Goal: Task Accomplishment & Management: Manage account settings

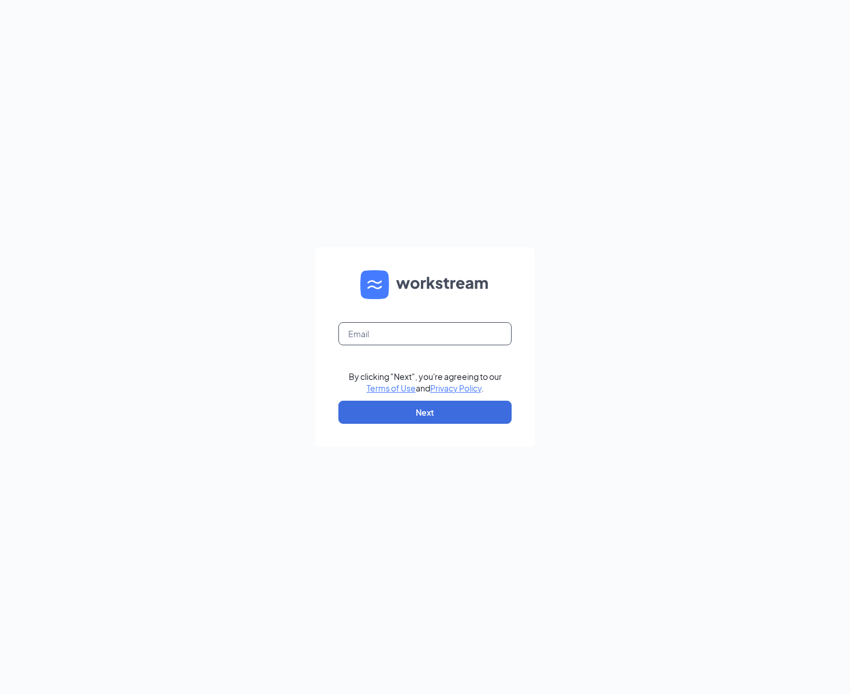
click at [397, 337] on input "text" at bounding box center [424, 333] width 173 height 23
type input "[EMAIL_ADDRESS][DOMAIN_NAME]"
click at [431, 411] on button "Next" at bounding box center [424, 412] width 173 height 23
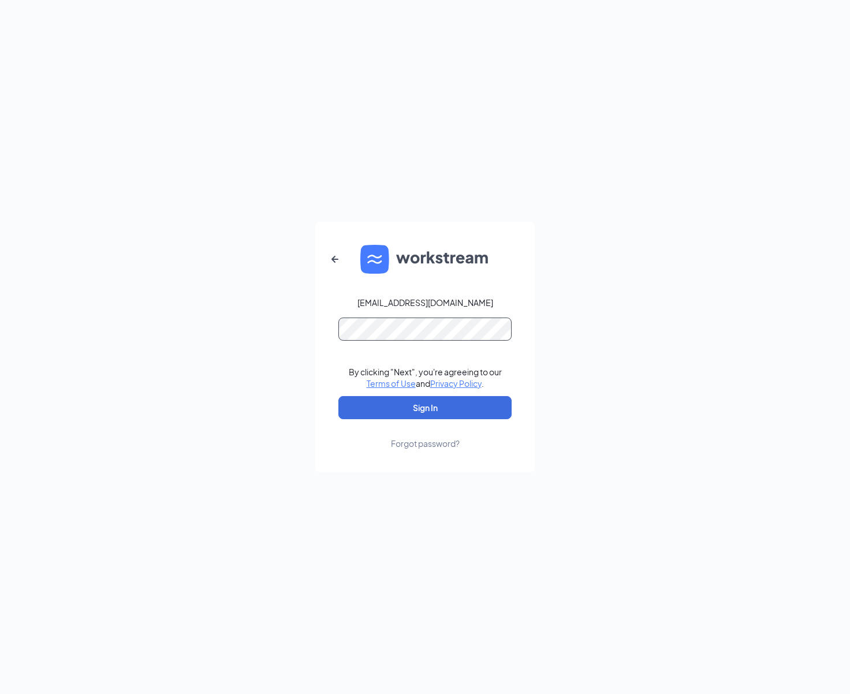
click at [338, 396] on button "Sign In" at bounding box center [424, 407] width 173 height 23
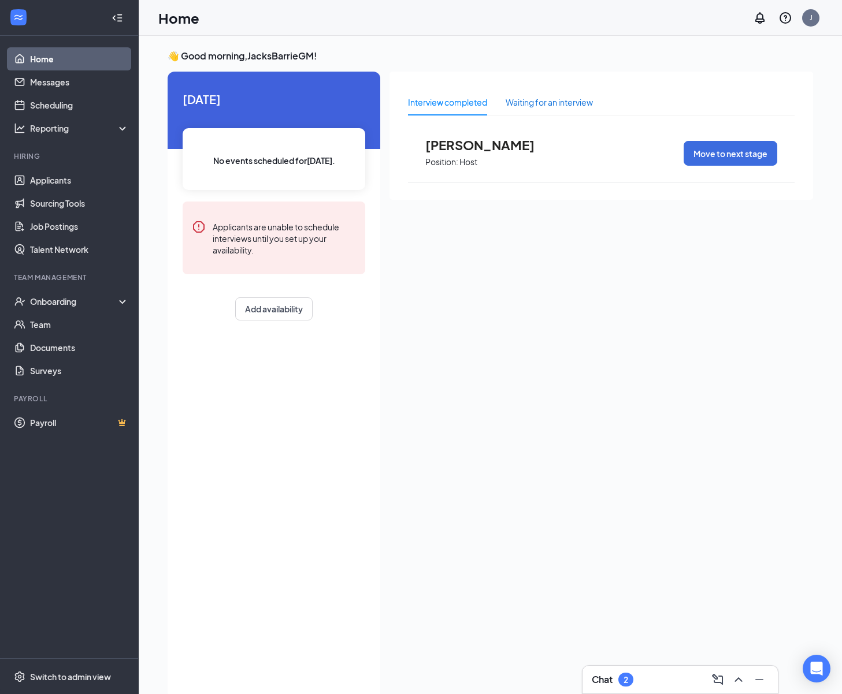
click at [541, 106] on div "Waiting for an interview" at bounding box center [548, 102] width 87 height 13
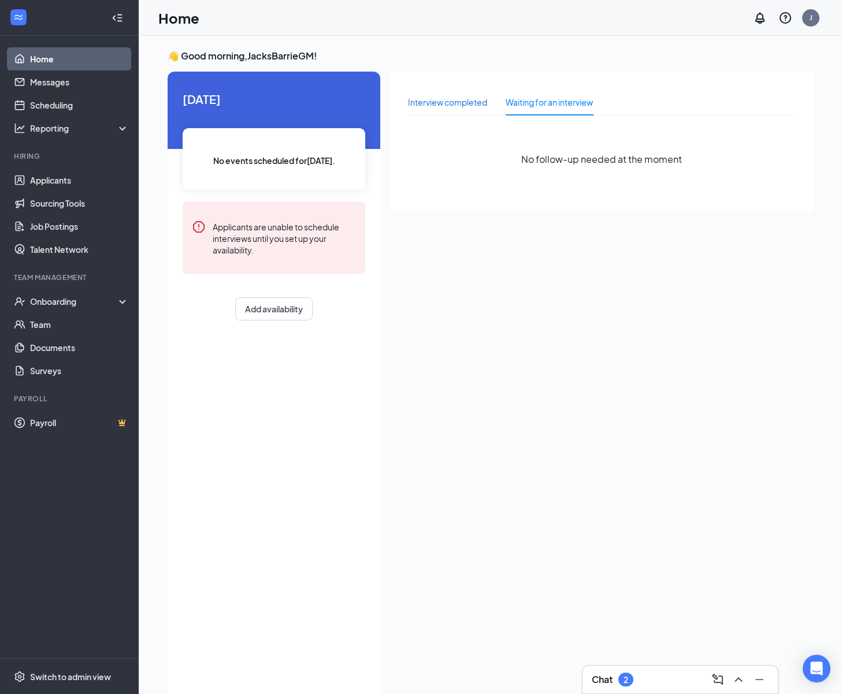
click at [468, 99] on div "Interview completed" at bounding box center [447, 102] width 79 height 13
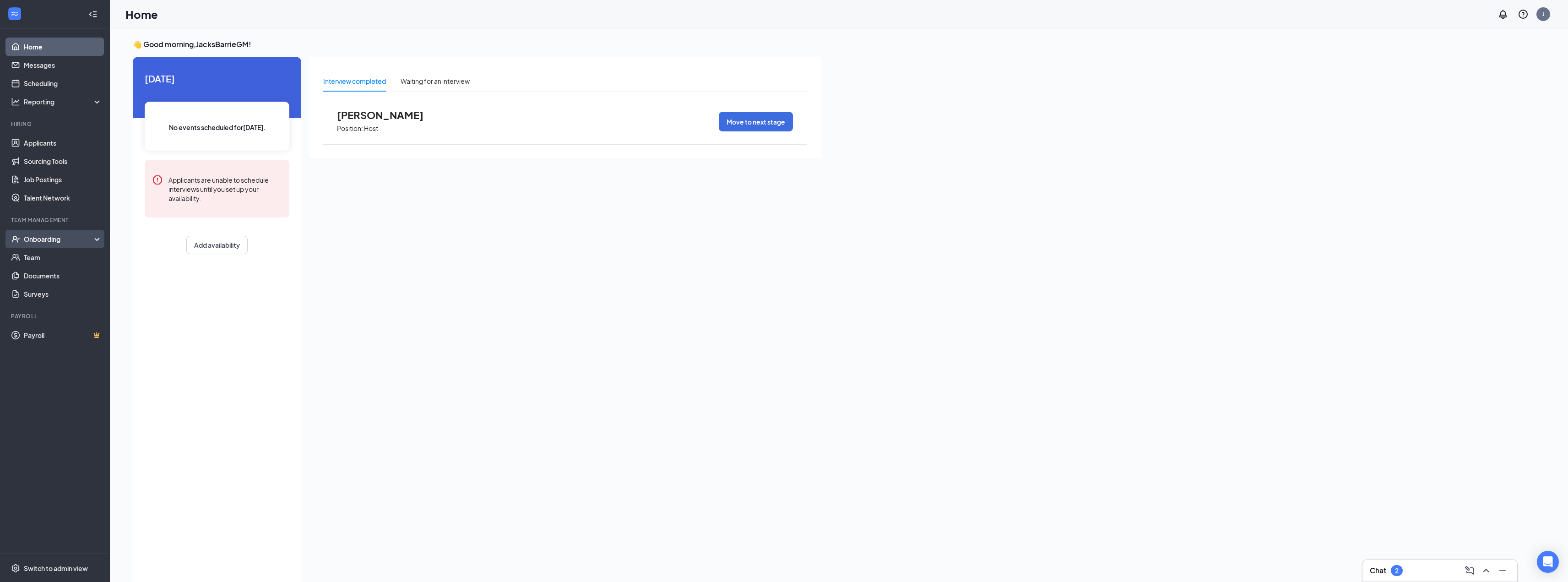
click at [61, 235] on div "Onboarding" at bounding box center [59, 239] width 71 height 10
click at [49, 257] on link "Overview" at bounding box center [63, 257] width 78 height 18
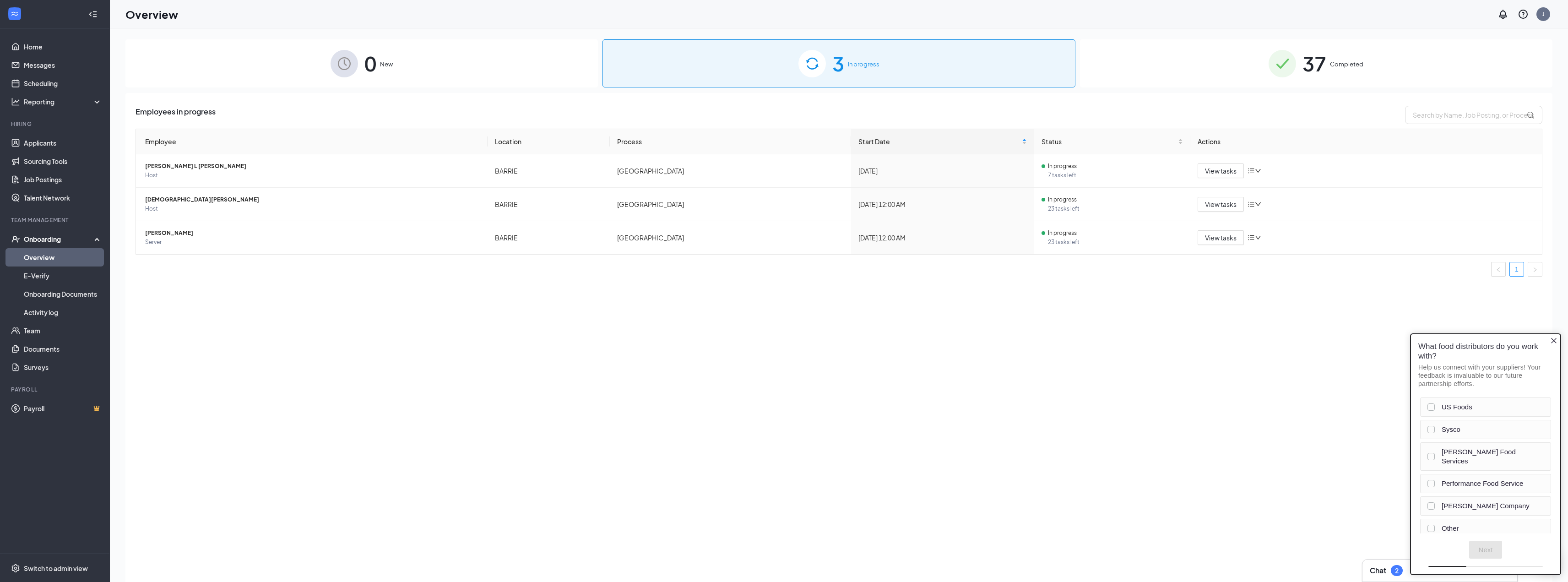
click at [674, 75] on span "37" at bounding box center [1314, 63] width 24 height 32
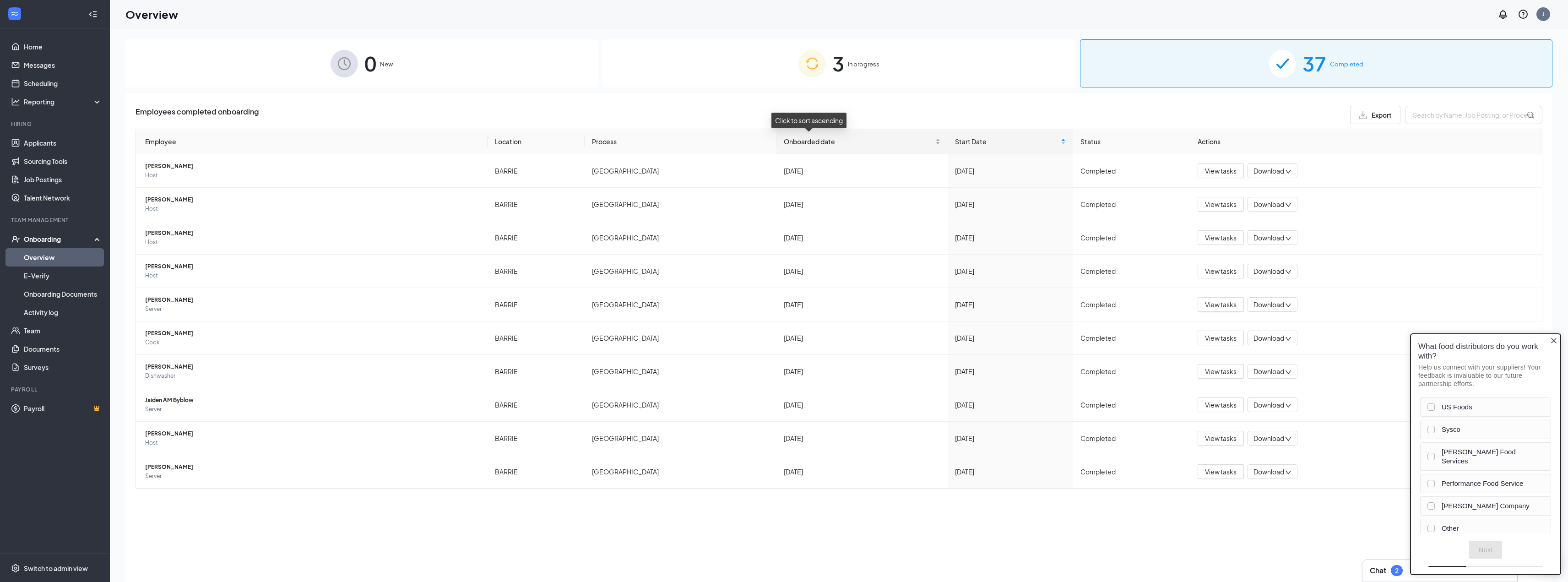
click at [674, 147] on div "Onboarded date" at bounding box center [862, 141] width 157 height 10
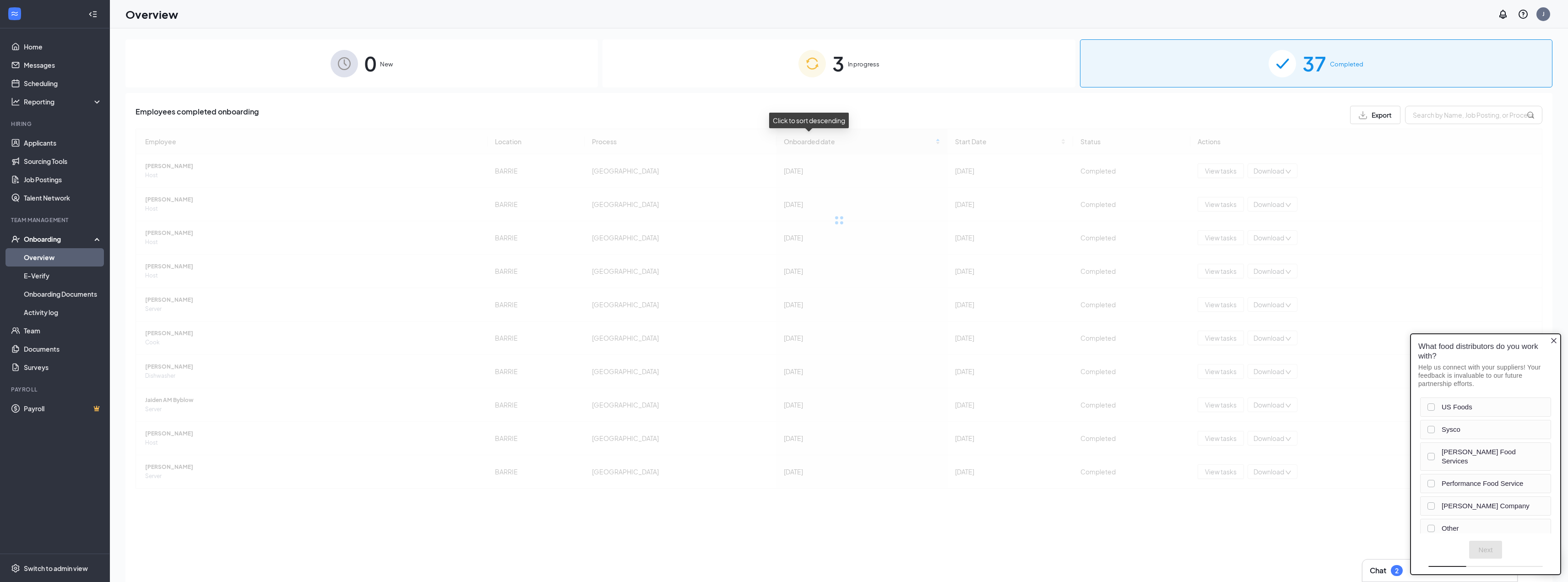
click at [674, 147] on div "Employee Location Process Onboarded date Start Date Status Actions [PERSON_NAME…" at bounding box center [839, 320] width 1407 height 382
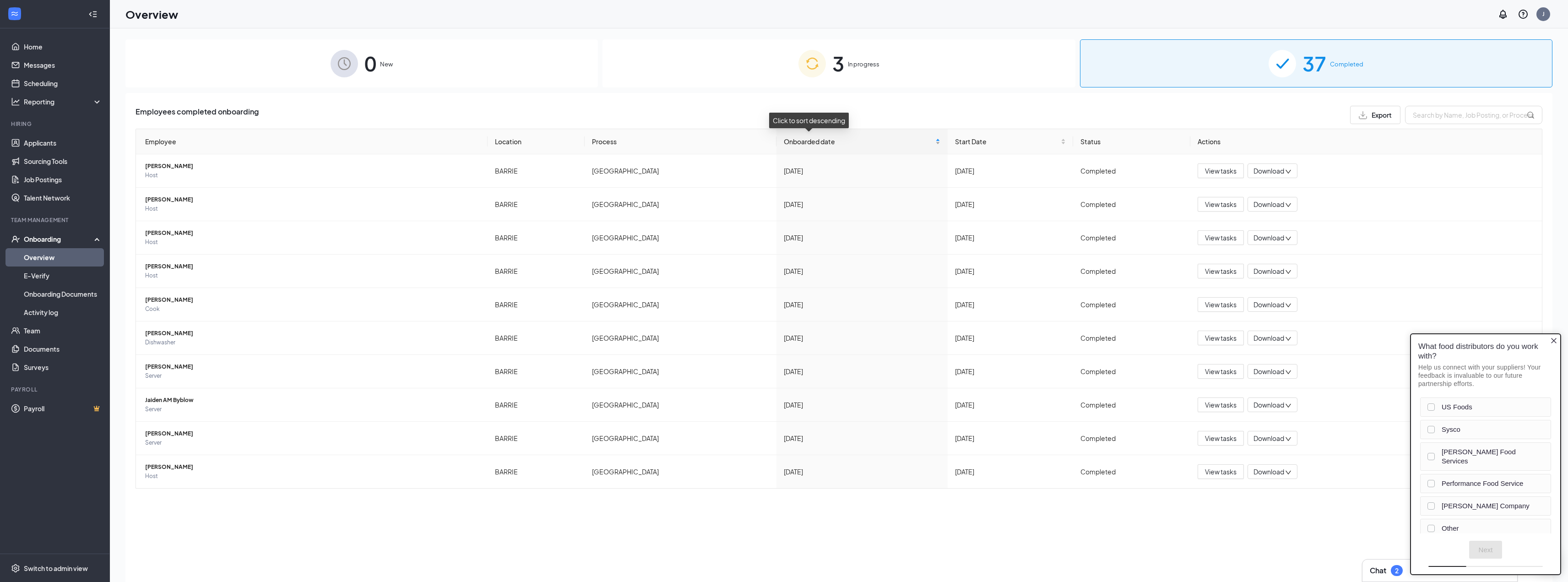
click at [674, 145] on span "Onboarded date" at bounding box center [859, 141] width 150 height 10
click at [674, 344] on icon "Close button" at bounding box center [1554, 340] width 7 height 7
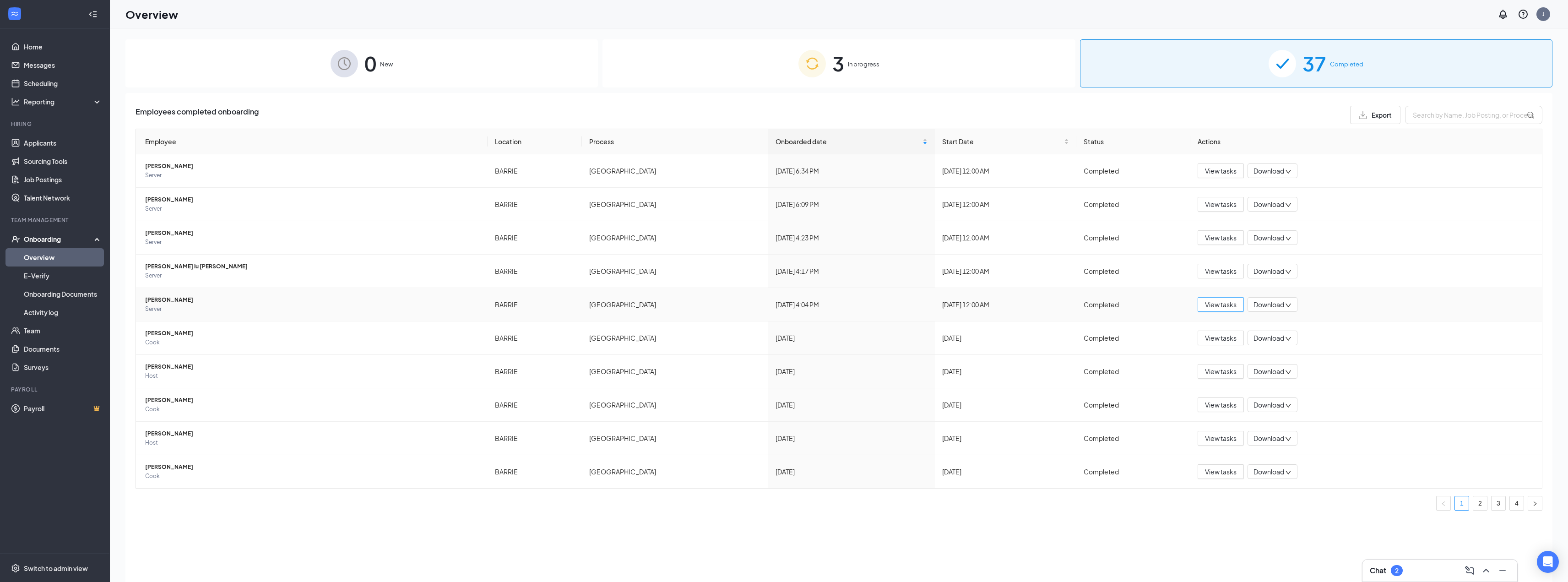
click at [674, 306] on span "View tasks" at bounding box center [1221, 304] width 32 height 10
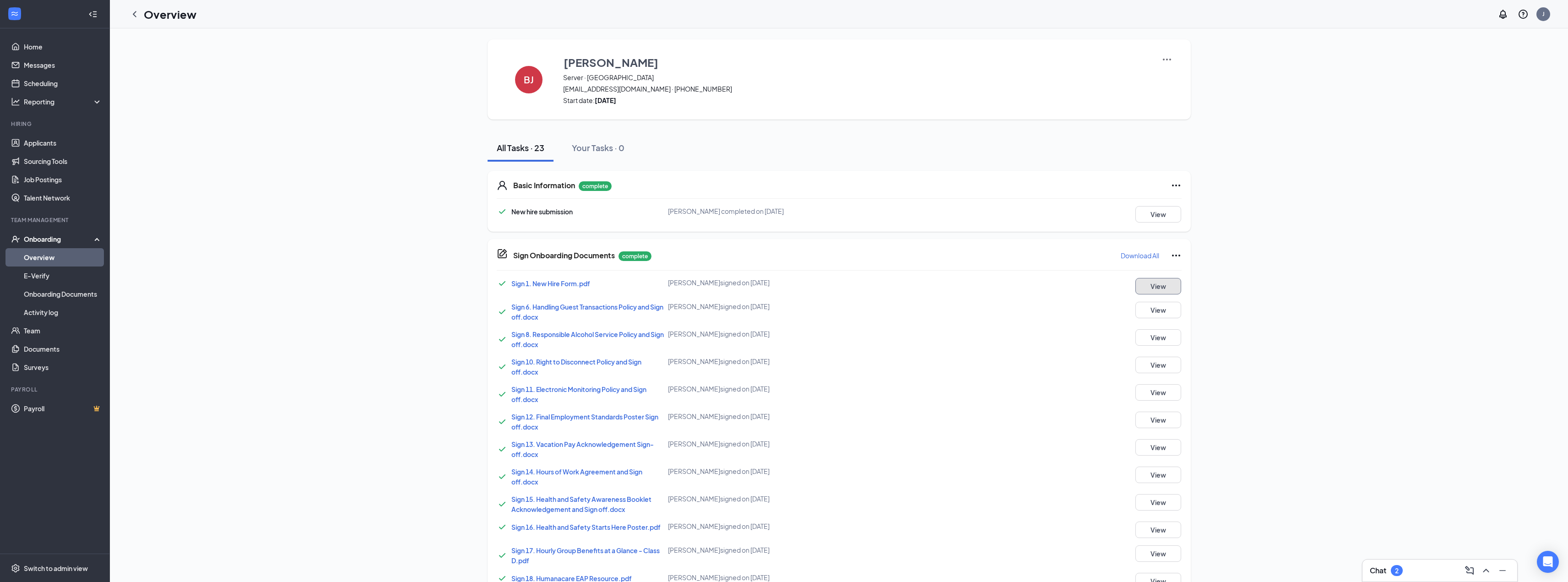
click at [674, 288] on button "View" at bounding box center [1159, 286] width 46 height 17
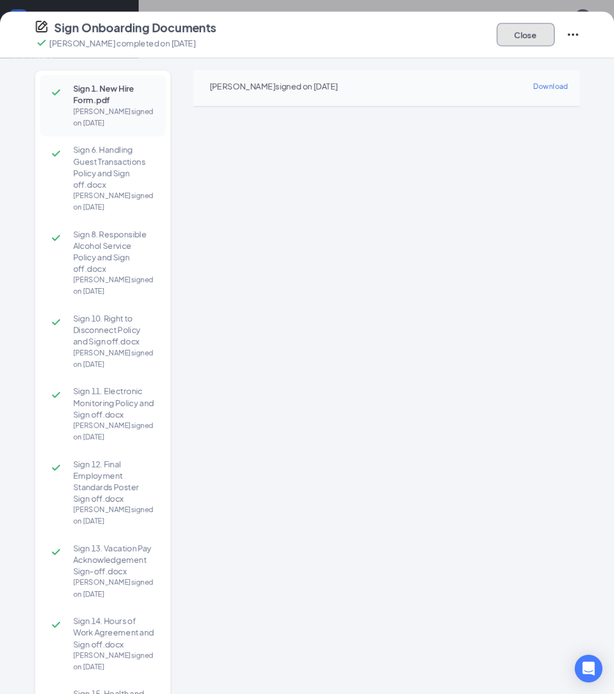
click at [534, 29] on button "Close" at bounding box center [526, 34] width 58 height 23
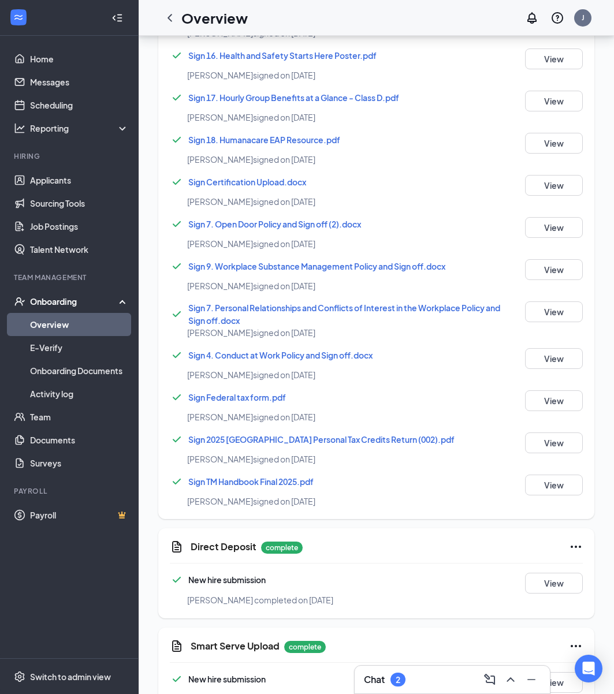
scroll to position [732, 0]
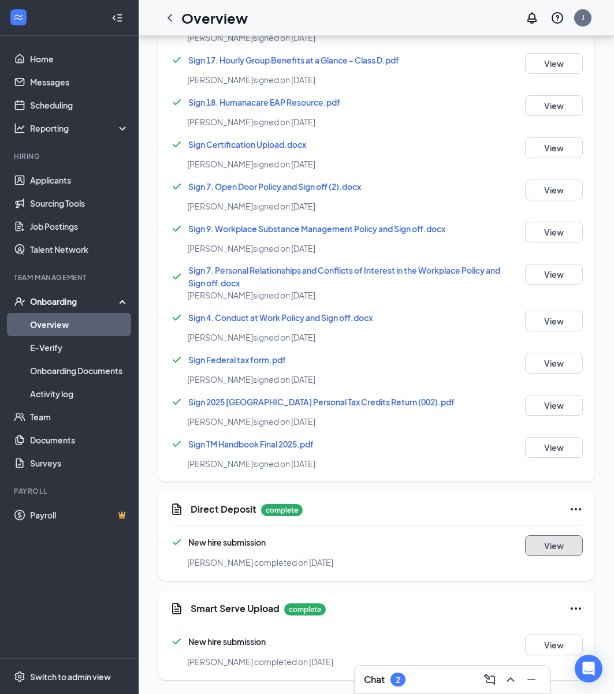
click at [564, 545] on button "View" at bounding box center [554, 545] width 58 height 21
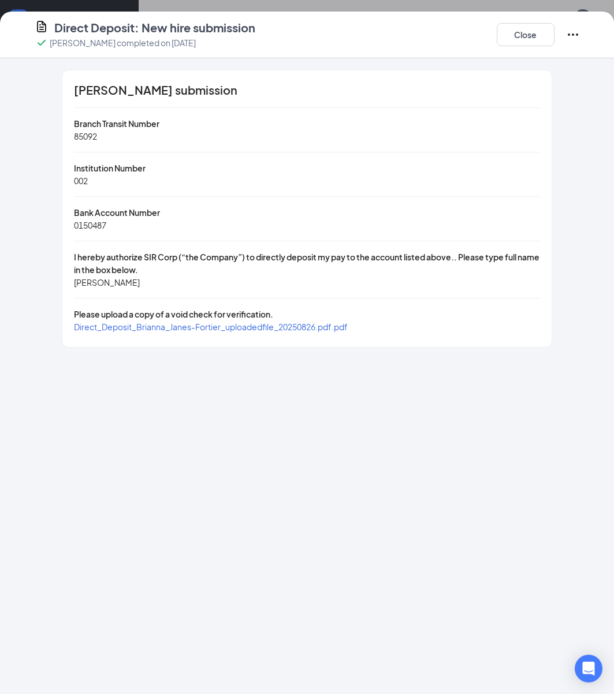
click at [184, 329] on span "Direct_Deposit_Brianna_Janes-Fortier_uploadedfile_20250826.pdf.pdf" at bounding box center [211, 327] width 274 height 10
click at [535, 34] on button "Close" at bounding box center [526, 34] width 58 height 23
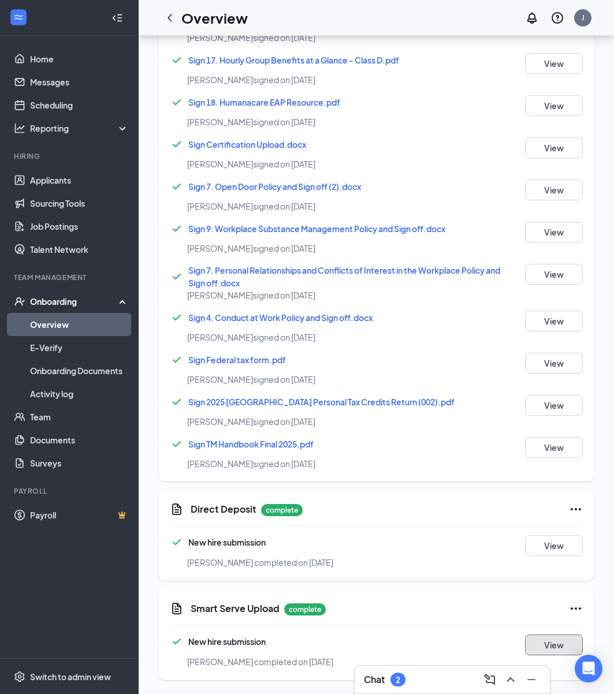
click at [559, 645] on button "View" at bounding box center [554, 645] width 58 height 21
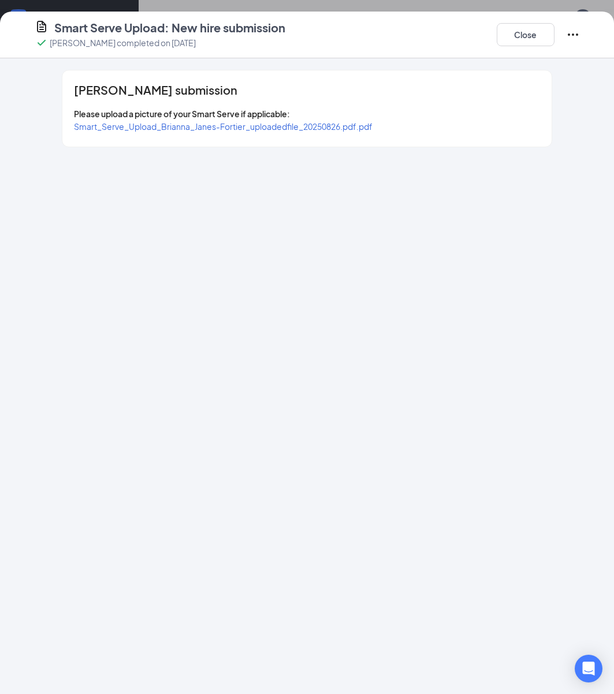
click at [289, 128] on span "Smart_Serve_Upload_Brianna_Janes-Fortier_uploadedfile_20250826.pdf.pdf" at bounding box center [223, 126] width 299 height 10
click at [538, 34] on button "Close" at bounding box center [526, 34] width 58 height 23
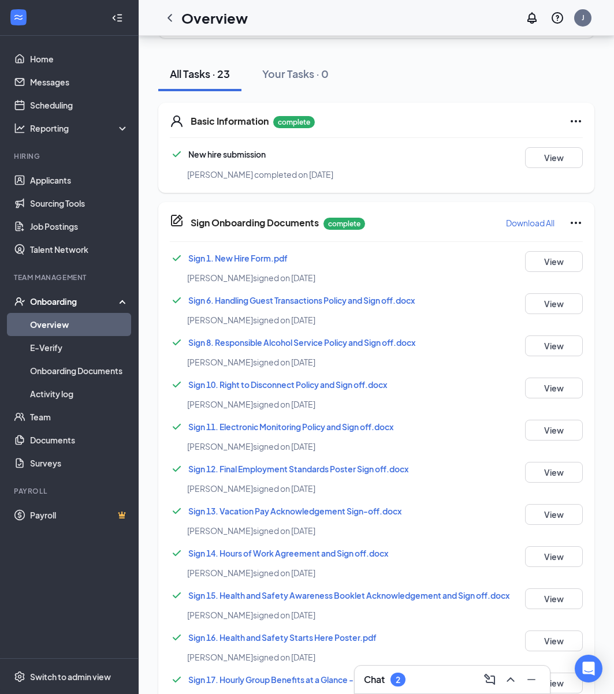
scroll to position [0, 0]
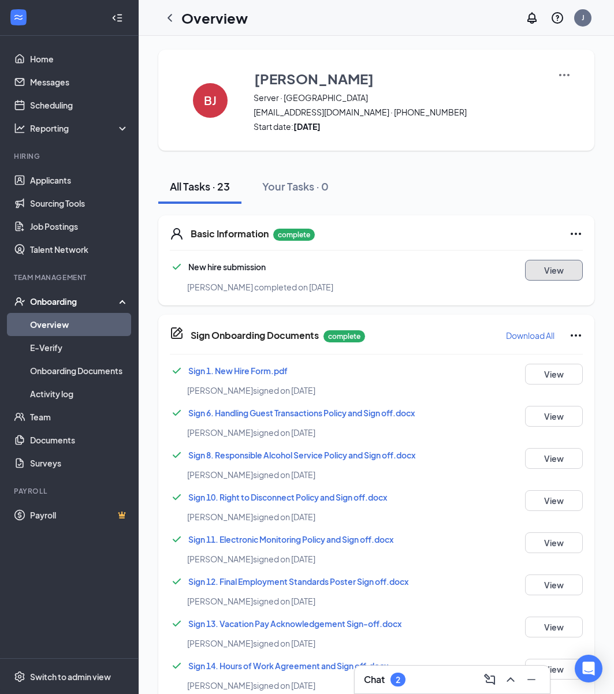
click at [560, 273] on button "View" at bounding box center [554, 270] width 58 height 21
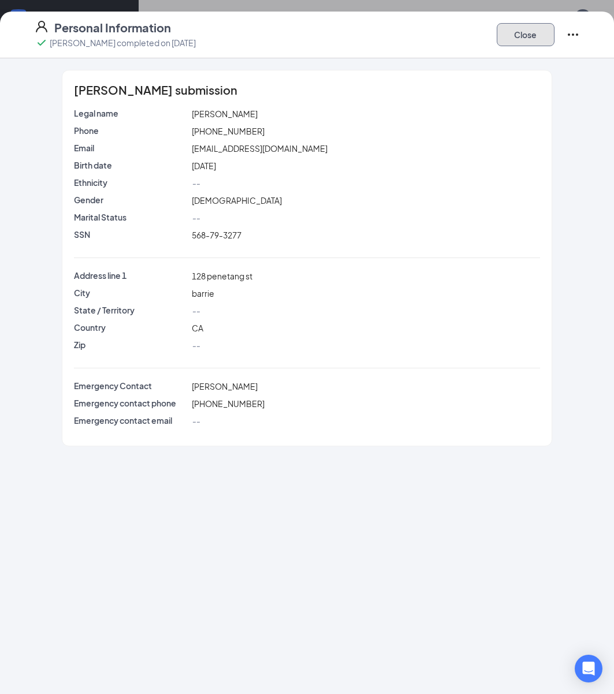
click at [541, 37] on button "Close" at bounding box center [526, 34] width 58 height 23
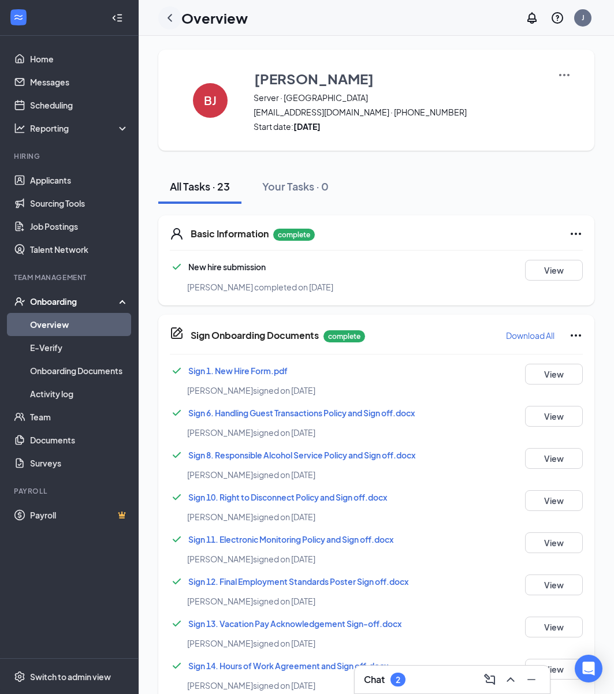
click at [172, 20] on icon "ChevronLeft" at bounding box center [170, 18] width 14 height 14
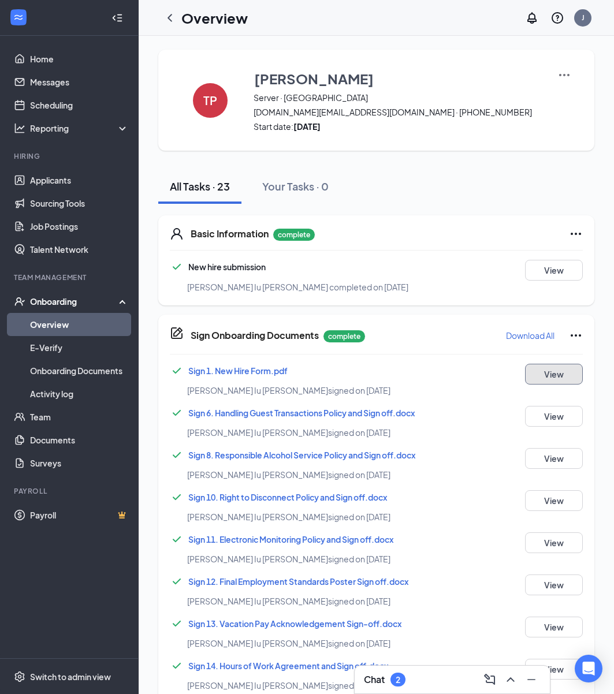
click at [556, 379] on button "View" at bounding box center [554, 374] width 58 height 21
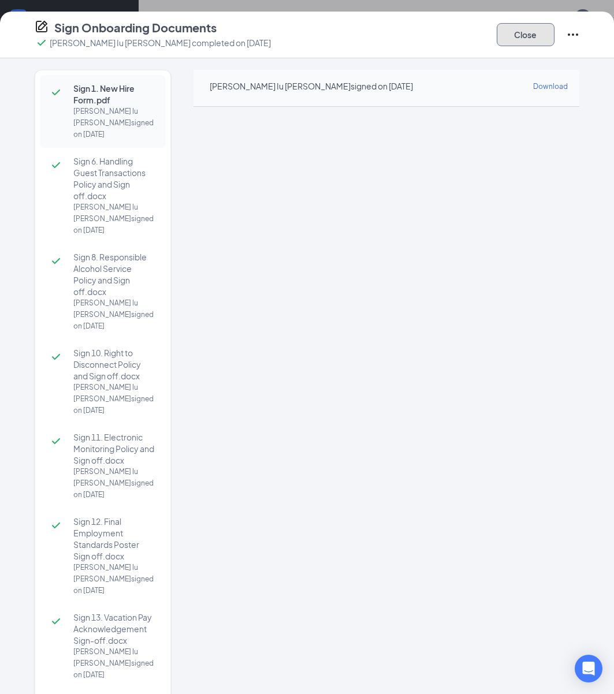
click at [529, 42] on button "Close" at bounding box center [526, 34] width 58 height 23
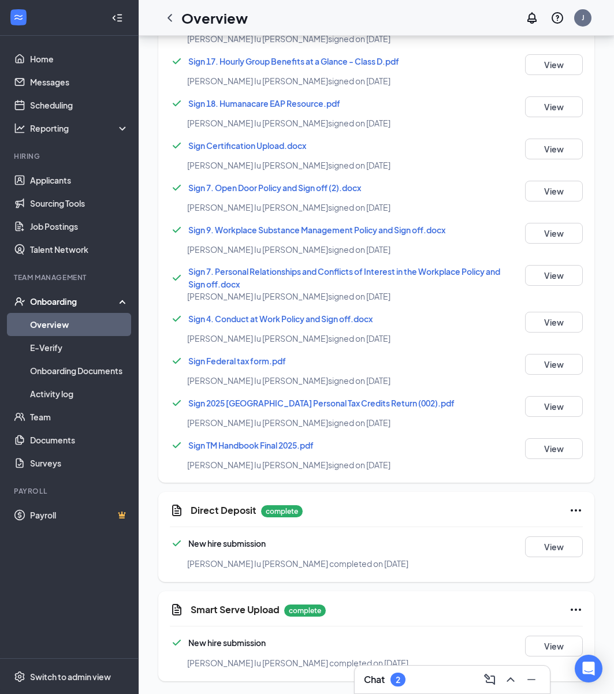
scroll to position [732, 0]
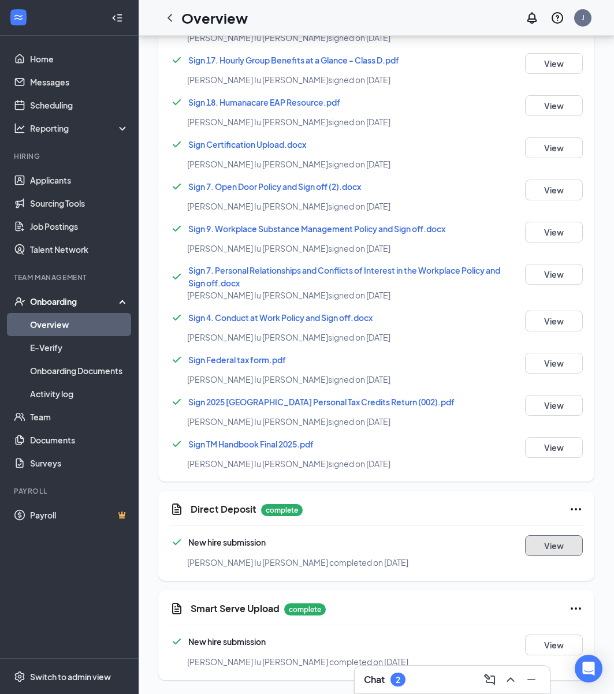
click at [554, 549] on button "View" at bounding box center [554, 545] width 58 height 21
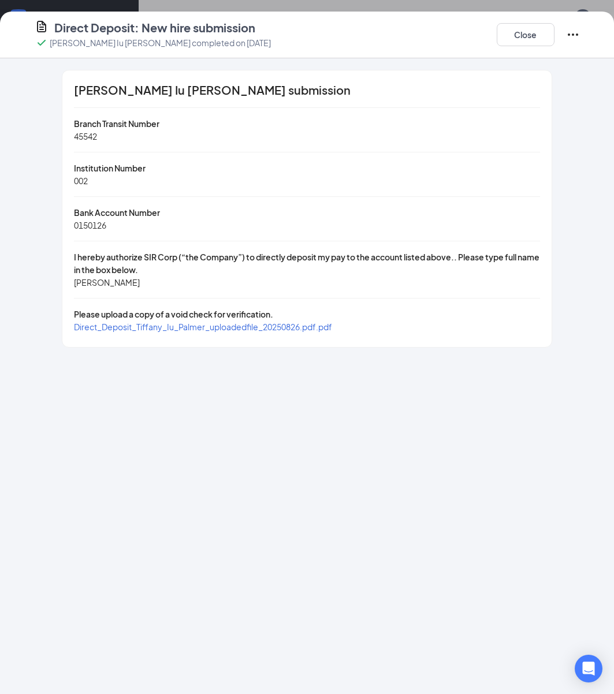
click at [206, 330] on span "Direct_Deposit_Tiffany_Iu_Palmer_uploadedfile_20250826.pdf.pdf" at bounding box center [203, 327] width 258 height 10
drag, startPoint x: 522, startPoint y: 42, endPoint x: 517, endPoint y: 62, distance: 20.3
click at [522, 42] on button "Close" at bounding box center [526, 34] width 58 height 23
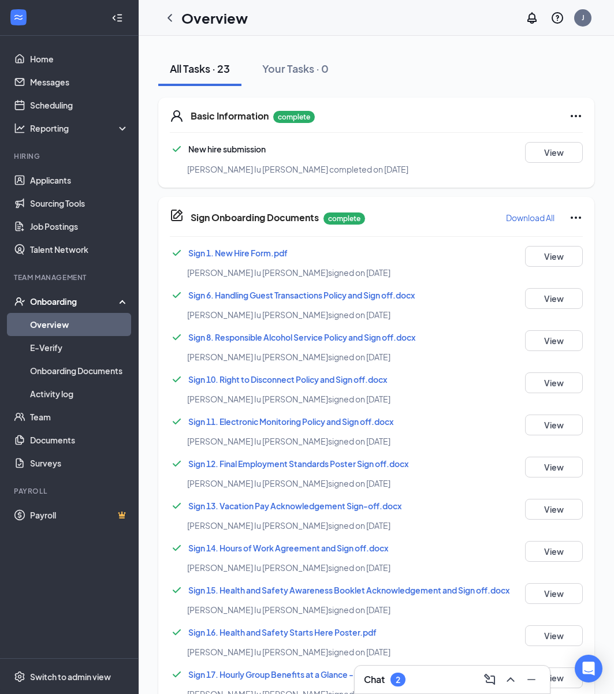
scroll to position [0, 0]
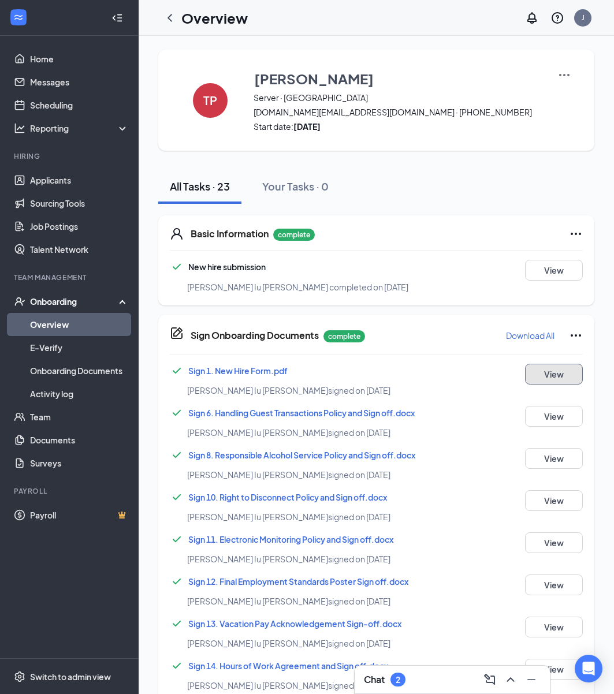
click at [561, 378] on button "View" at bounding box center [554, 374] width 58 height 21
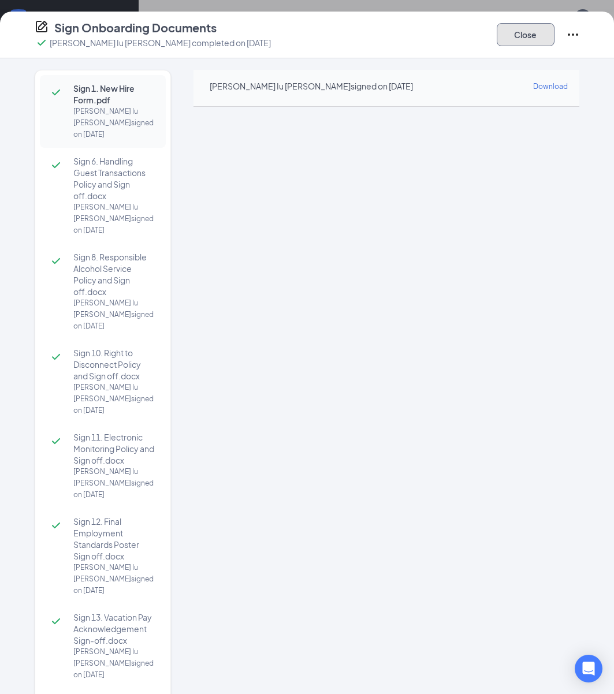
click at [533, 34] on button "Close" at bounding box center [526, 34] width 58 height 23
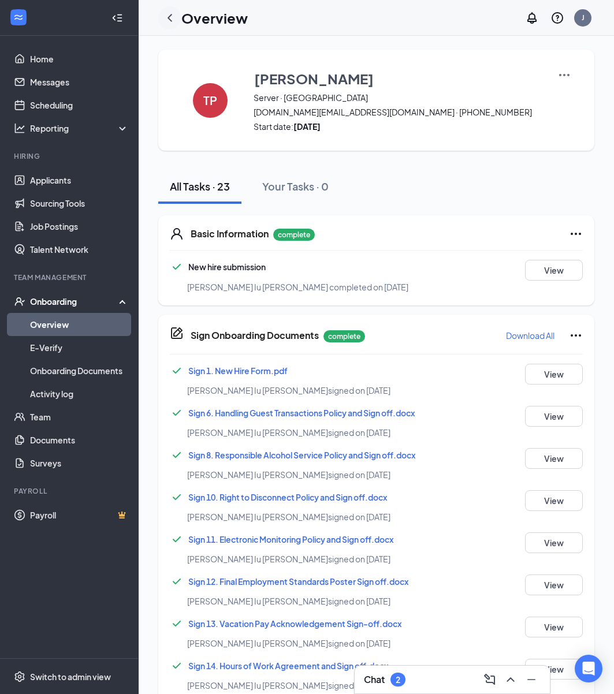
click at [172, 18] on icon "ChevronLeft" at bounding box center [170, 18] width 14 height 14
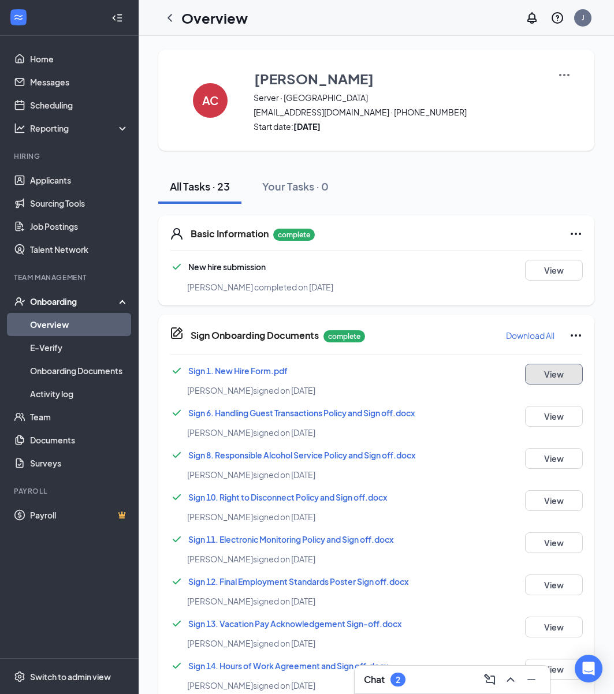
click at [562, 373] on button "View" at bounding box center [554, 374] width 58 height 21
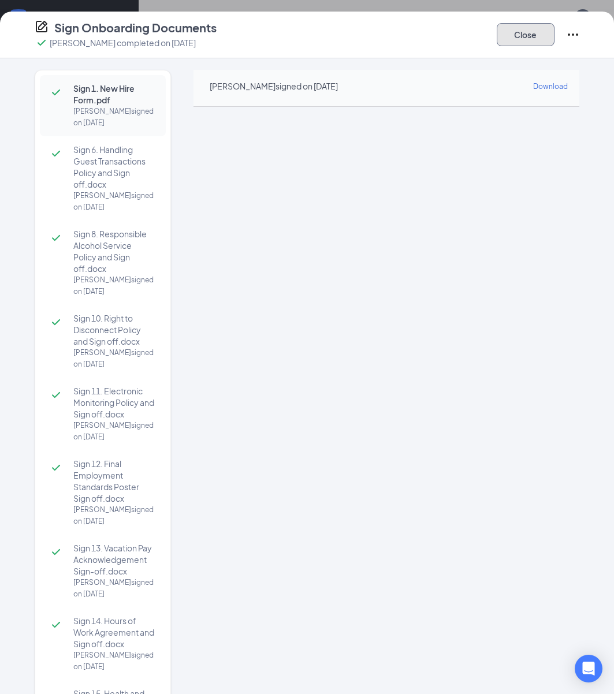
click at [522, 34] on button "Close" at bounding box center [526, 34] width 58 height 23
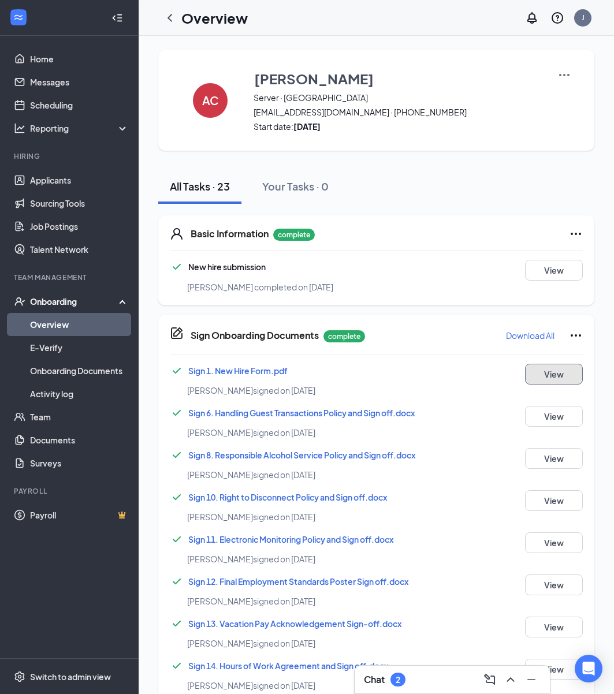
click at [561, 373] on button "View" at bounding box center [554, 374] width 58 height 21
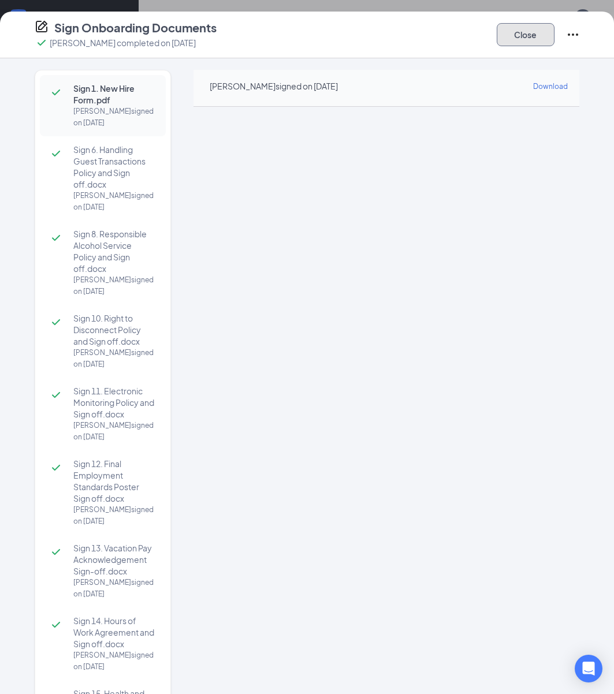
click at [533, 34] on button "Close" at bounding box center [526, 34] width 58 height 23
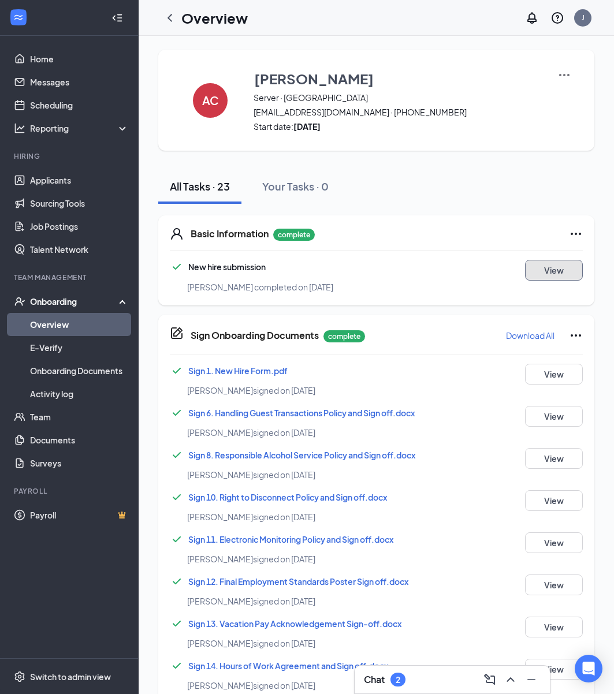
click at [556, 274] on button "View" at bounding box center [554, 270] width 58 height 21
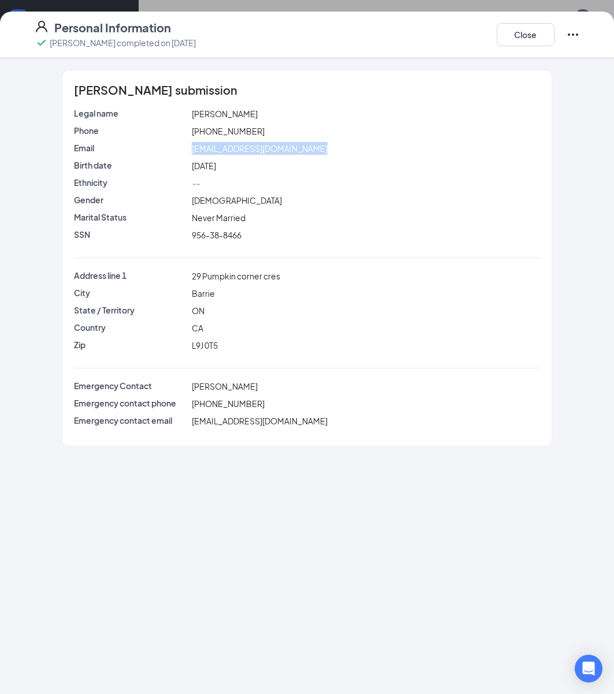
drag, startPoint x: 322, startPoint y: 150, endPoint x: 189, endPoint y: 150, distance: 132.9
click at [189, 150] on div "[EMAIL_ADDRESS][DOMAIN_NAME]" at bounding box center [366, 148] width 354 height 13
click at [534, 36] on button "Close" at bounding box center [526, 34] width 58 height 23
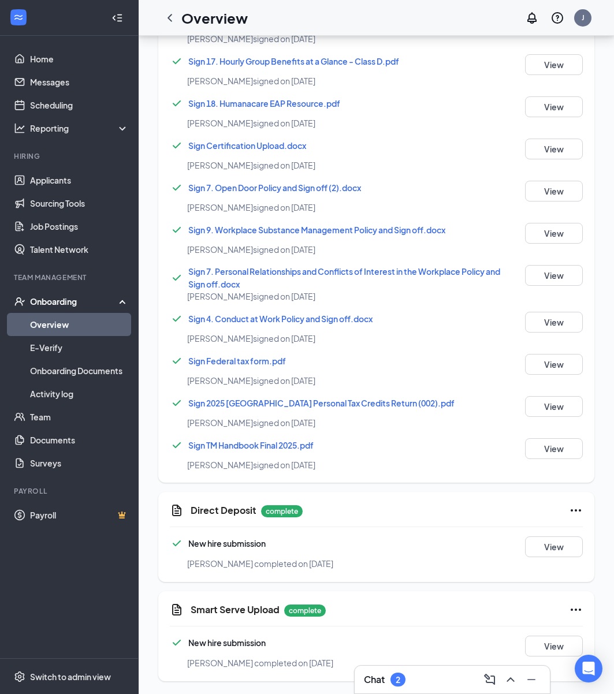
scroll to position [732, 0]
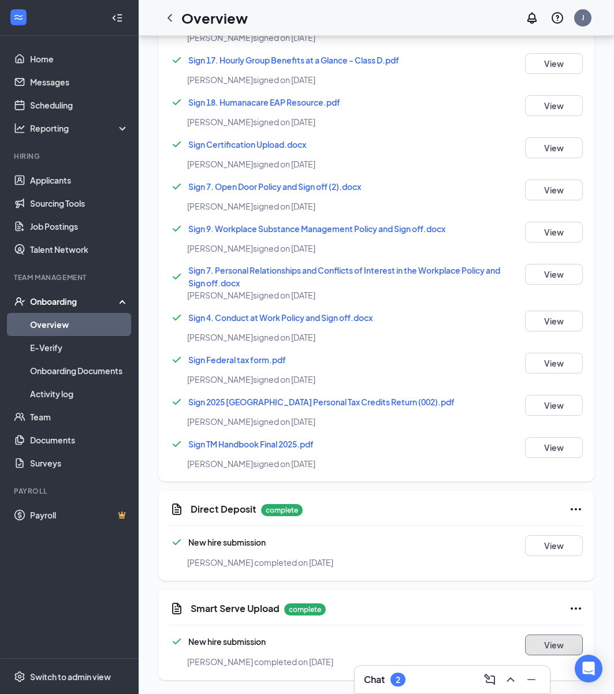
click at [555, 645] on button "View" at bounding box center [554, 645] width 58 height 21
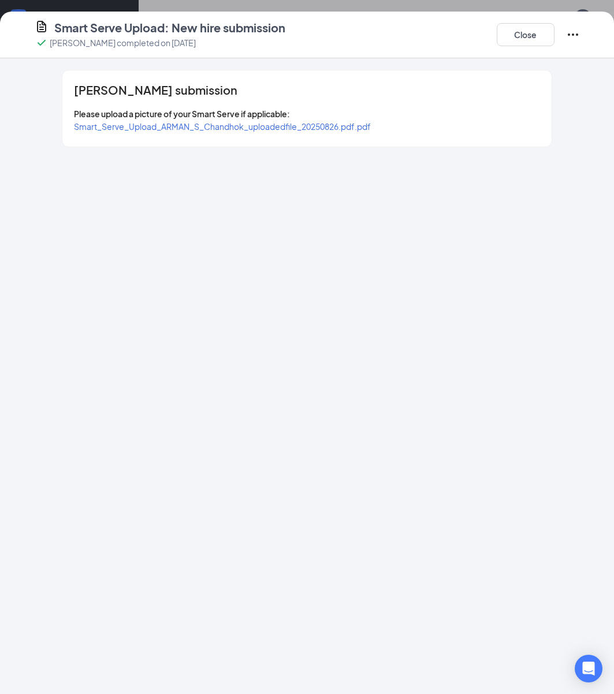
click at [253, 123] on span "Smart_Serve_Upload_ARMAN_S_Chandhok_uploadedfile_20250826.pdf.pdf" at bounding box center [222, 126] width 297 height 10
click at [538, 39] on button "Close" at bounding box center [526, 34] width 58 height 23
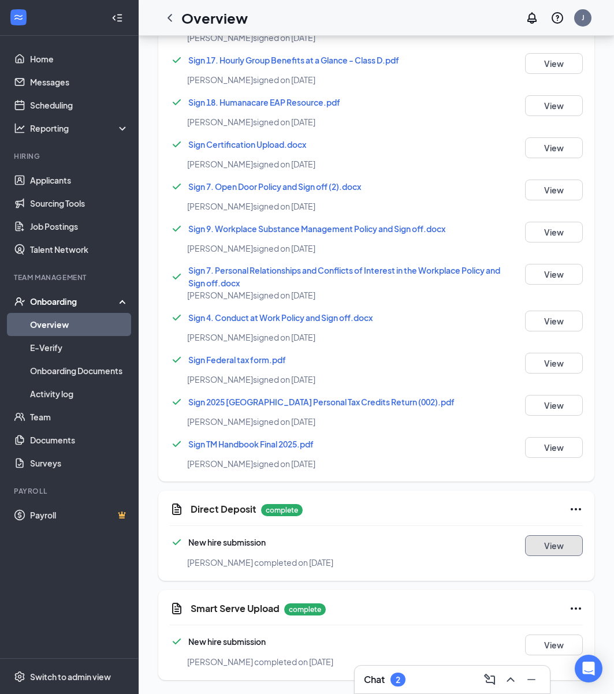
click at [541, 537] on button "View" at bounding box center [554, 545] width 58 height 21
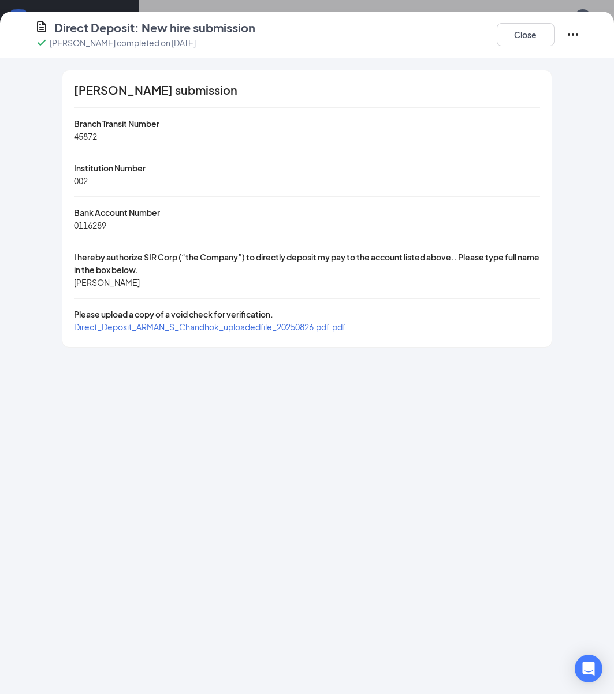
click at [215, 329] on span "Direct_Deposit_ARMAN_S_Chandhok_uploadedfile_20250826.pdf.pdf" at bounding box center [210, 327] width 272 height 10
click at [532, 36] on button "Close" at bounding box center [526, 34] width 58 height 23
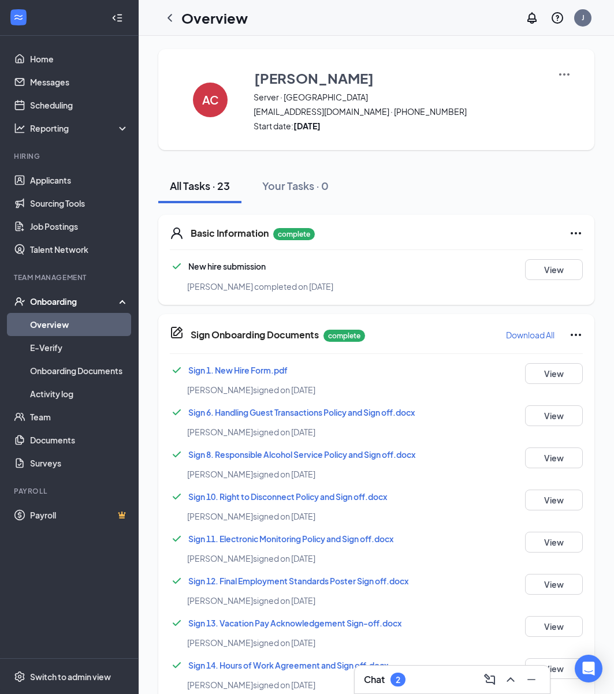
scroll to position [0, 0]
click at [559, 281] on div "[PERSON_NAME] completed on [DATE]" at bounding box center [393, 287] width 413 height 13
click at [564, 381] on button "View" at bounding box center [554, 374] width 58 height 21
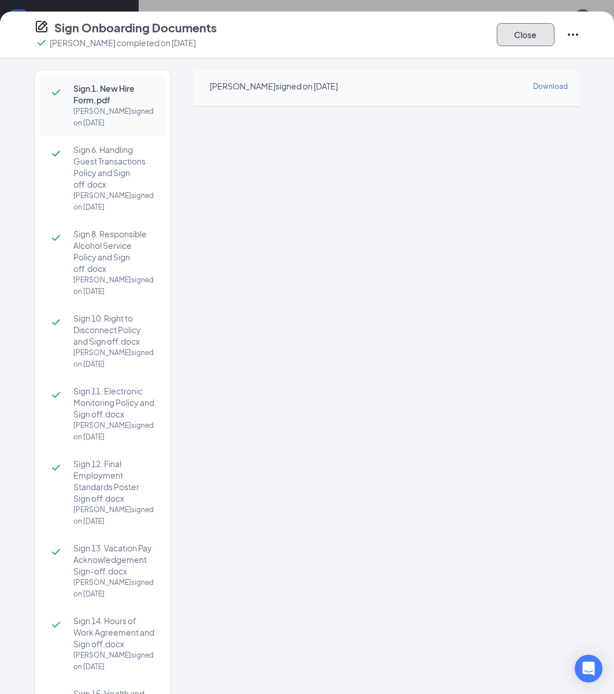
click at [537, 32] on button "Close" at bounding box center [526, 34] width 58 height 23
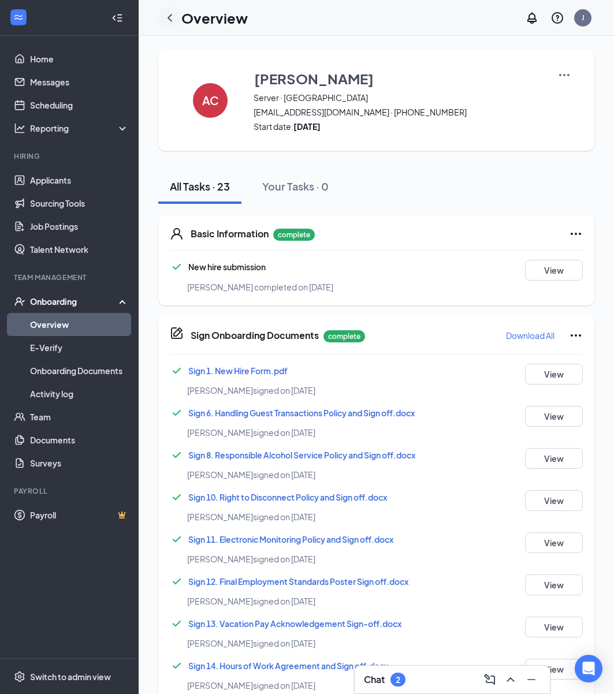
click at [170, 13] on icon "ChevronLeft" at bounding box center [170, 18] width 14 height 14
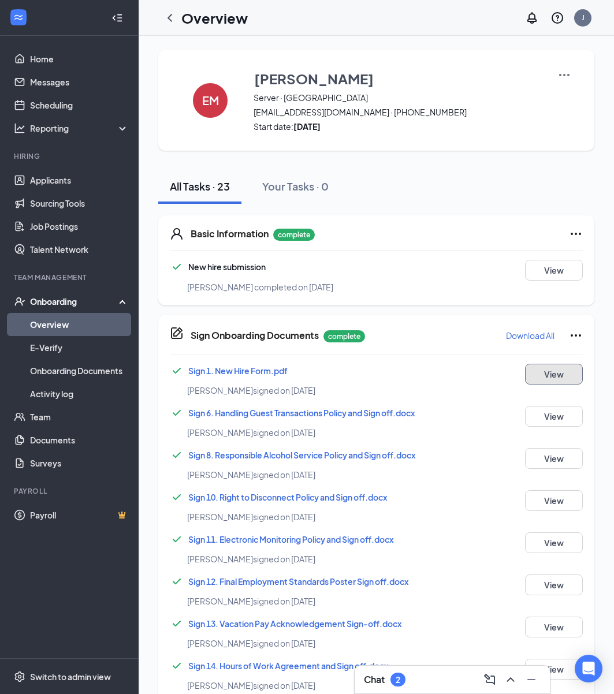
click at [549, 372] on button "View" at bounding box center [554, 374] width 58 height 21
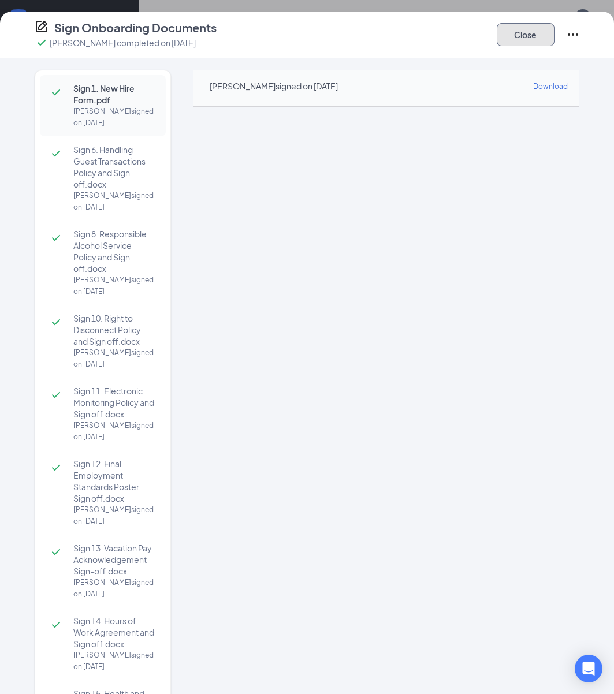
click at [515, 23] on button "Close" at bounding box center [526, 34] width 58 height 23
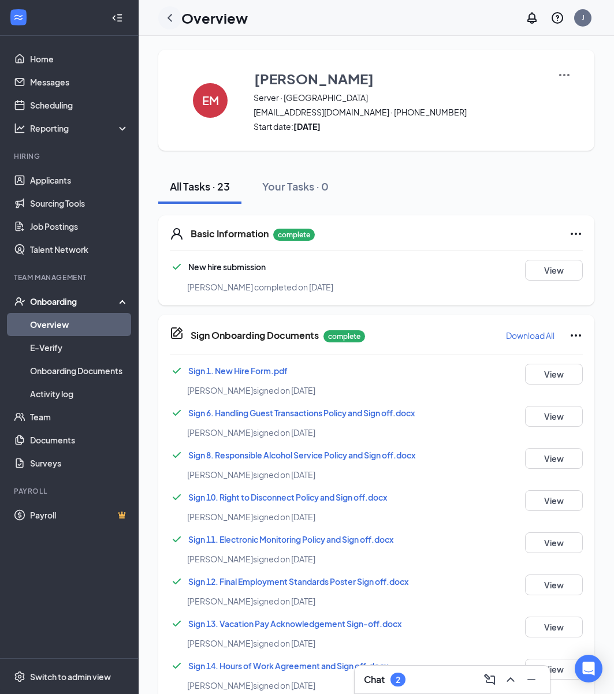
click at [170, 19] on icon "ChevronLeft" at bounding box center [170, 18] width 5 height 8
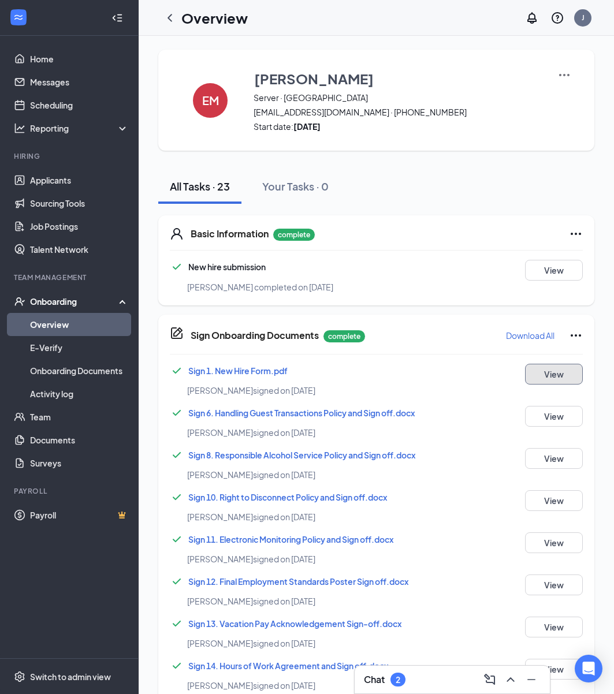
click at [566, 378] on button "View" at bounding box center [554, 374] width 58 height 21
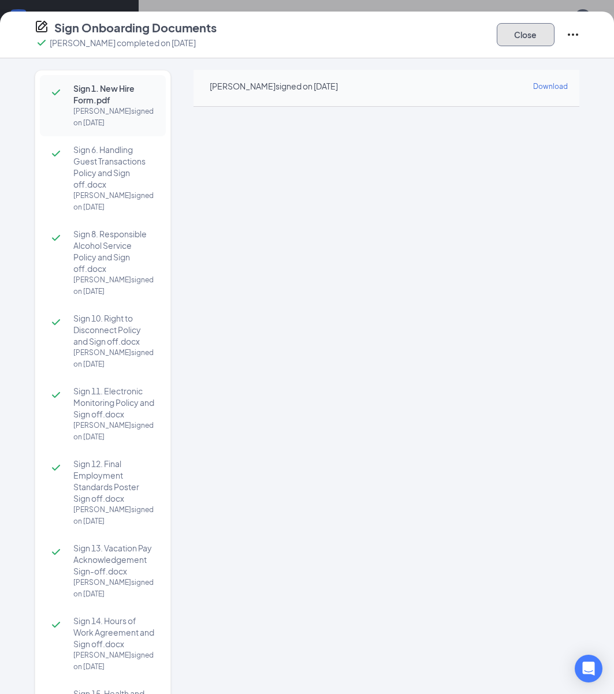
click at [520, 36] on button "Close" at bounding box center [526, 34] width 58 height 23
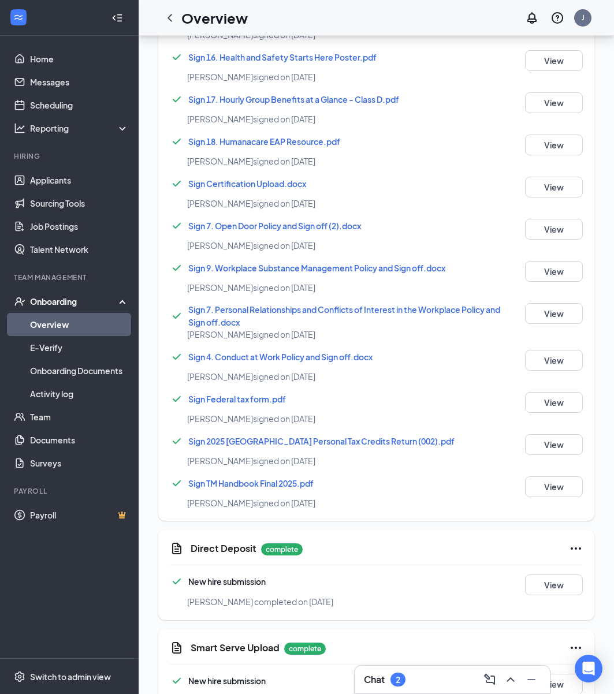
scroll to position [732, 0]
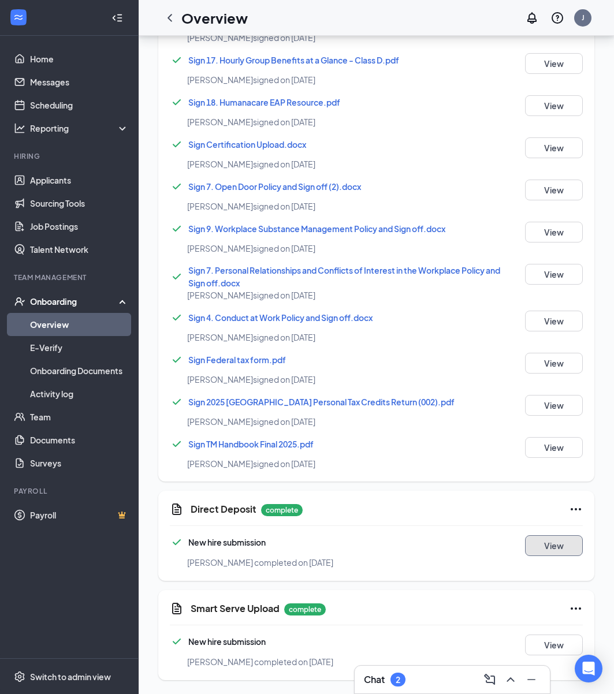
click at [549, 546] on button "View" at bounding box center [554, 545] width 58 height 21
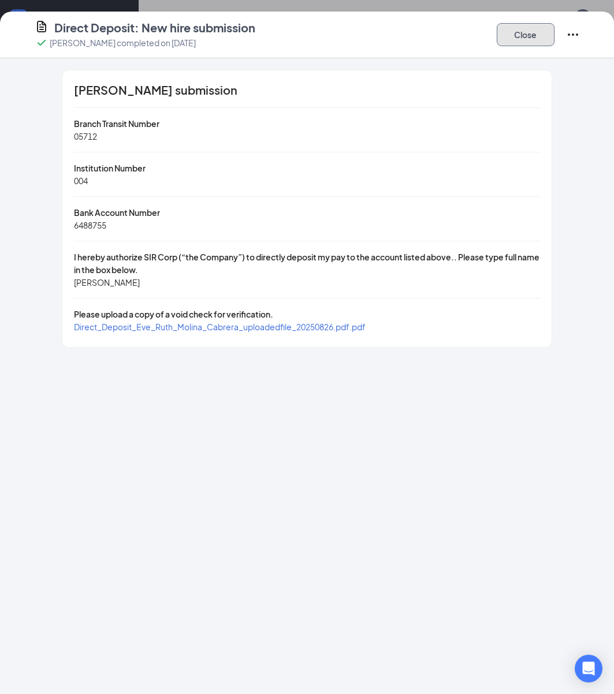
click at [542, 43] on button "Close" at bounding box center [526, 34] width 58 height 23
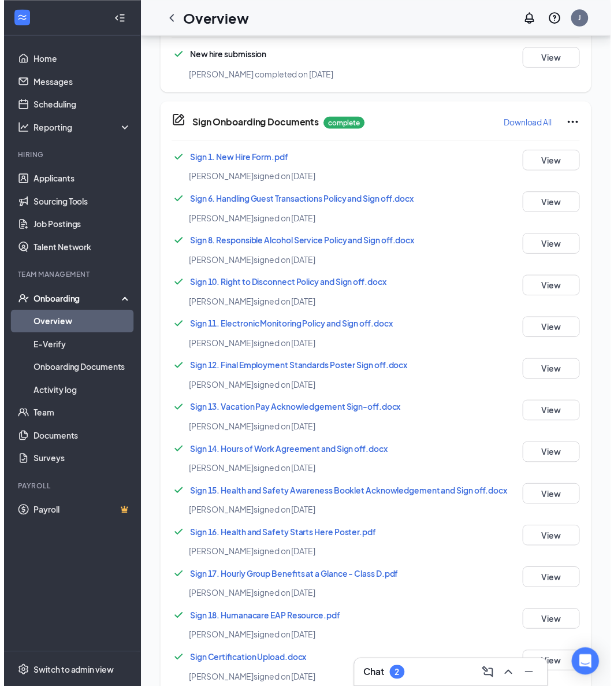
scroll to position [0, 0]
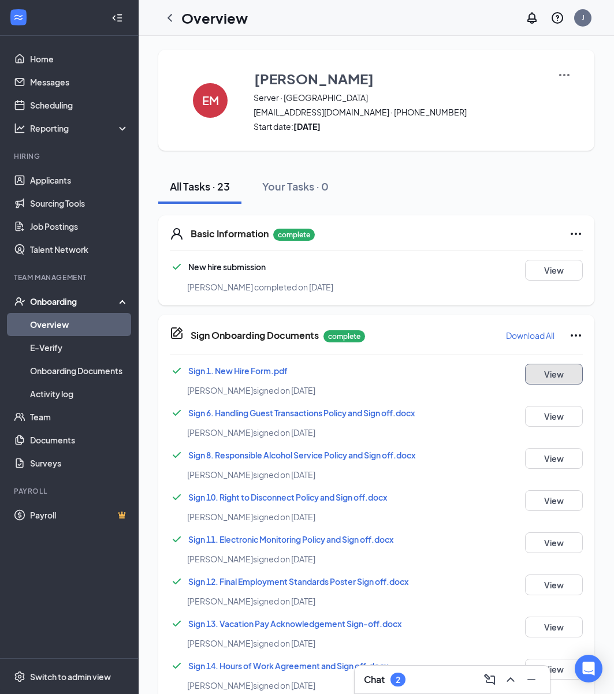
click at [546, 371] on button "View" at bounding box center [554, 374] width 58 height 21
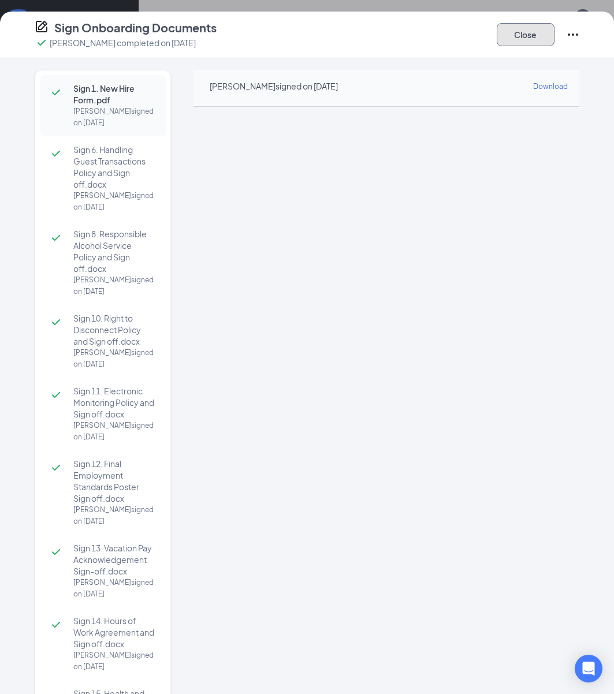
click at [527, 35] on button "Close" at bounding box center [526, 34] width 58 height 23
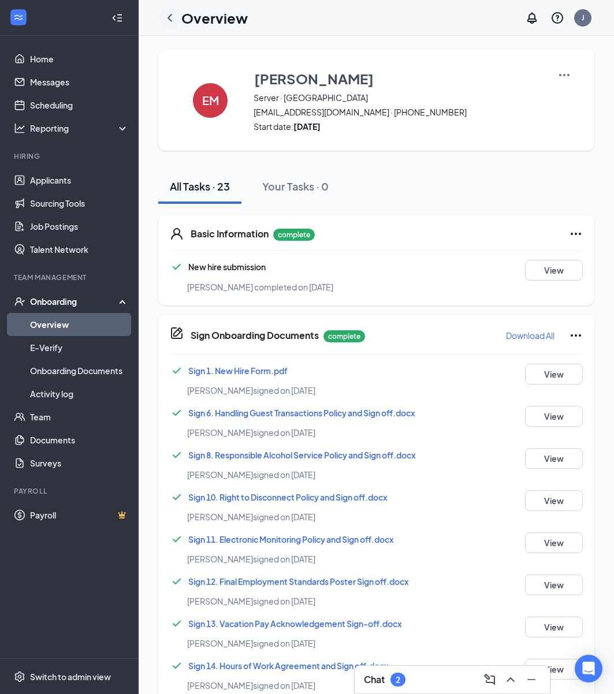
click at [170, 17] on icon "ChevronLeft" at bounding box center [170, 18] width 14 height 14
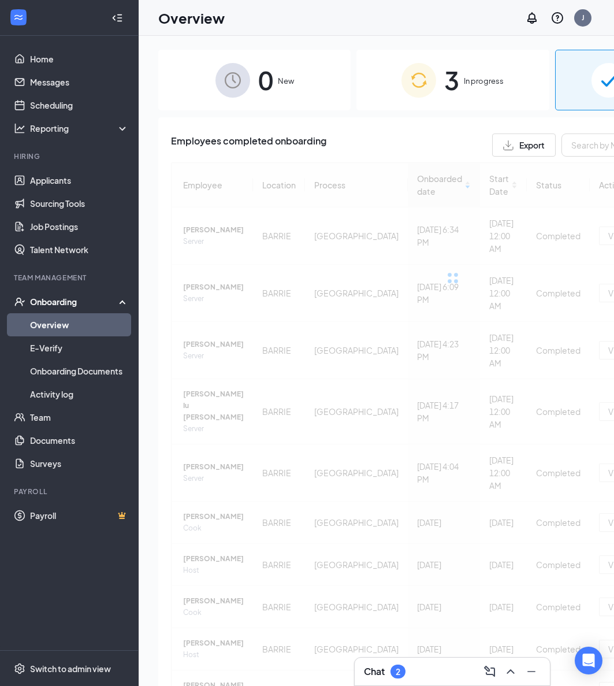
click at [377, 99] on div "3 In progress" at bounding box center [452, 80] width 192 height 61
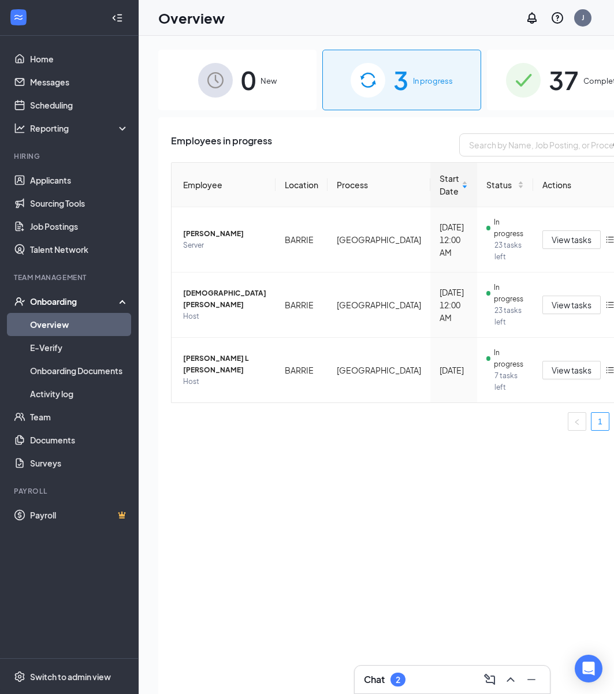
click at [549, 94] on span "37" at bounding box center [564, 80] width 30 height 40
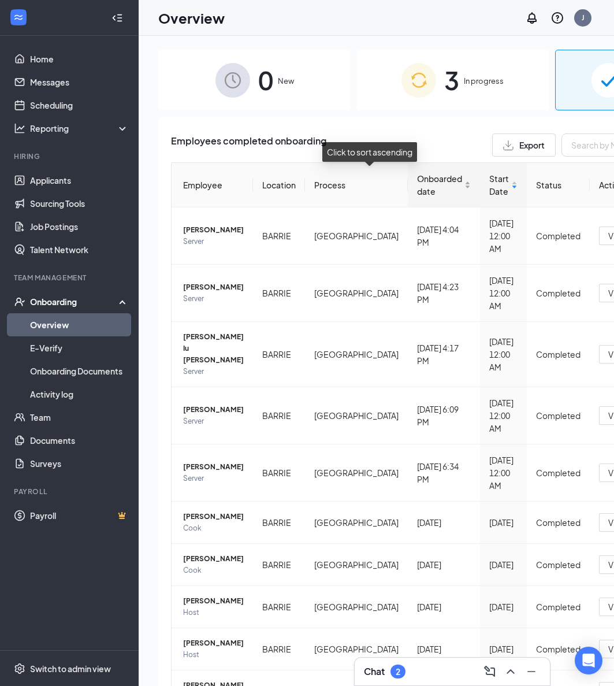
click at [417, 188] on span "Onboarded date" at bounding box center [439, 184] width 45 height 25
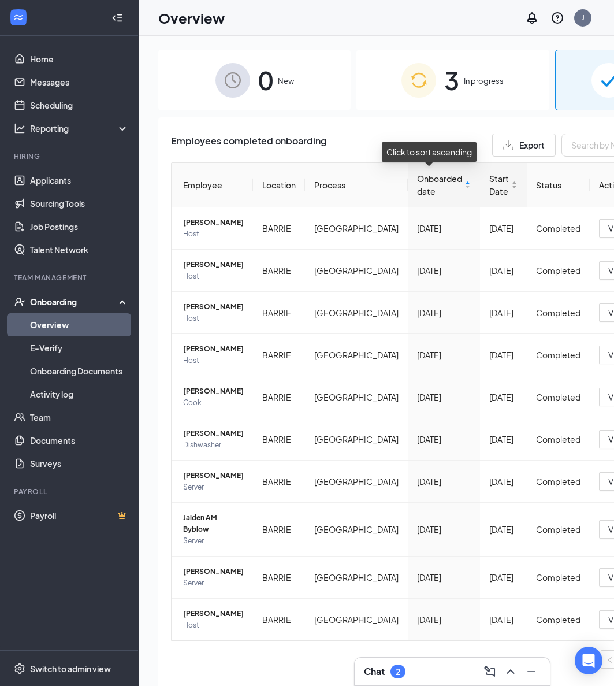
click at [489, 184] on span "Start Date" at bounding box center [499, 184] width 20 height 25
click at [489, 195] on span "Start Date" at bounding box center [499, 184] width 20 height 25
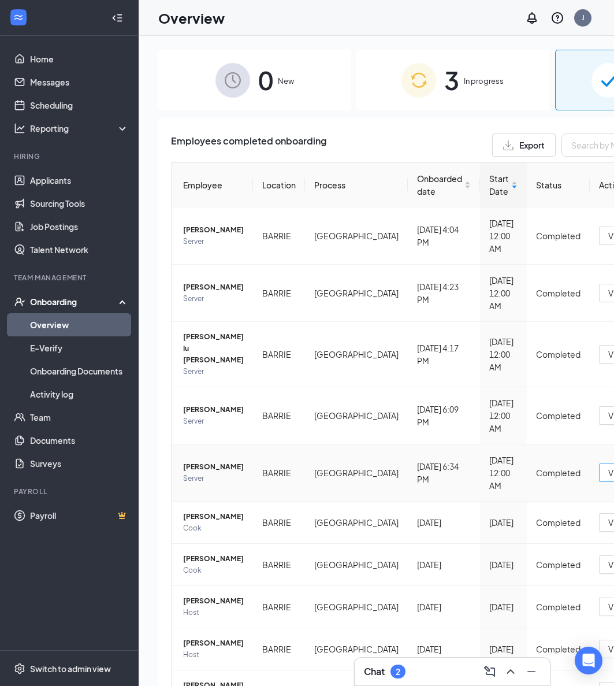
drag, startPoint x: 540, startPoint y: 484, endPoint x: 505, endPoint y: 474, distance: 36.0
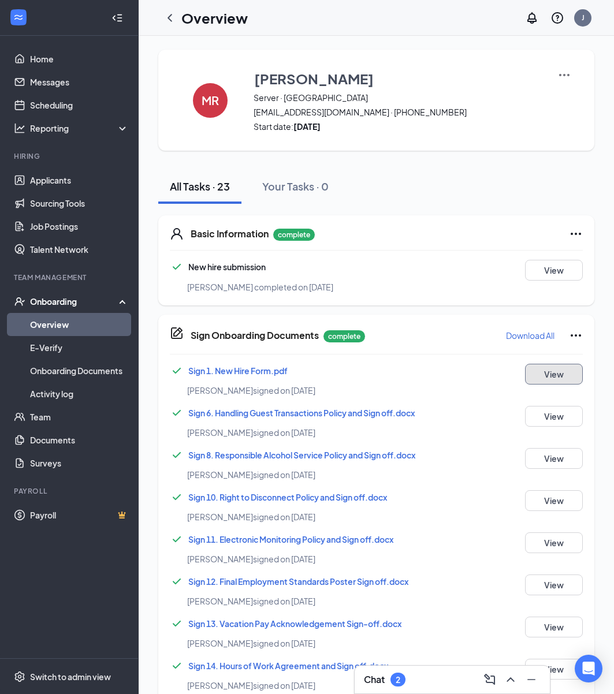
click at [557, 381] on button "View" at bounding box center [554, 374] width 58 height 21
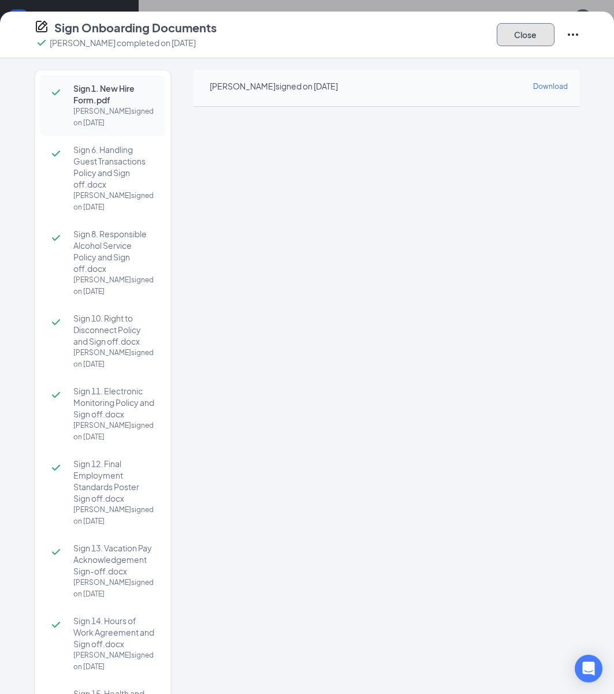
click at [551, 27] on button "Close" at bounding box center [526, 34] width 58 height 23
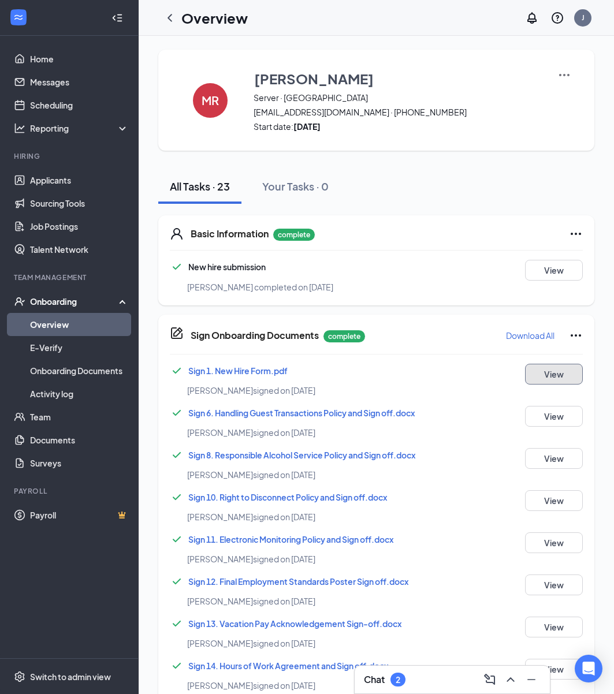
click at [560, 377] on button "View" at bounding box center [554, 374] width 58 height 21
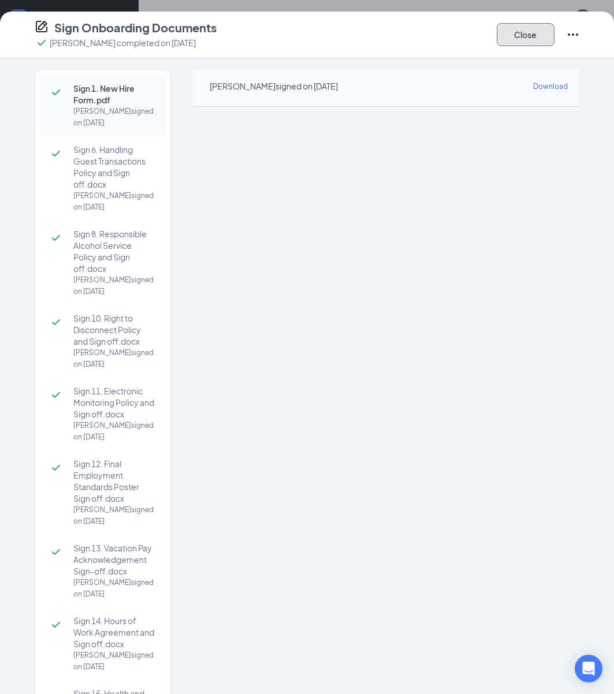
click at [530, 43] on button "Close" at bounding box center [526, 34] width 58 height 23
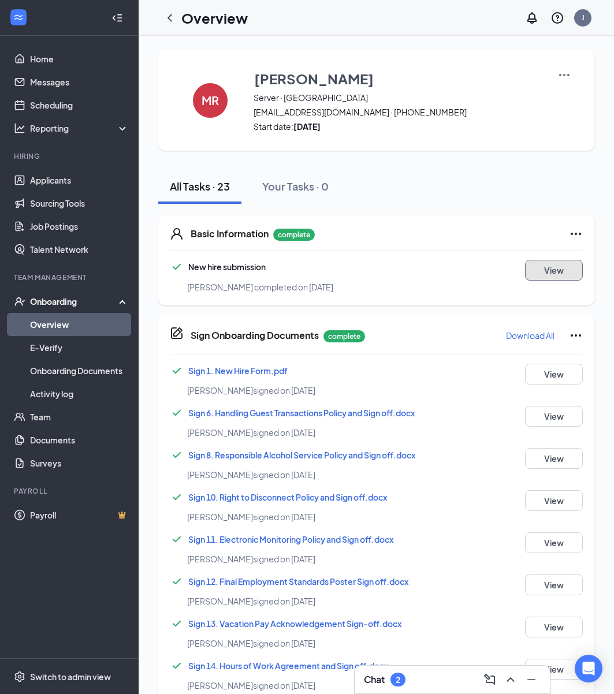
click at [552, 276] on button "View" at bounding box center [554, 270] width 58 height 21
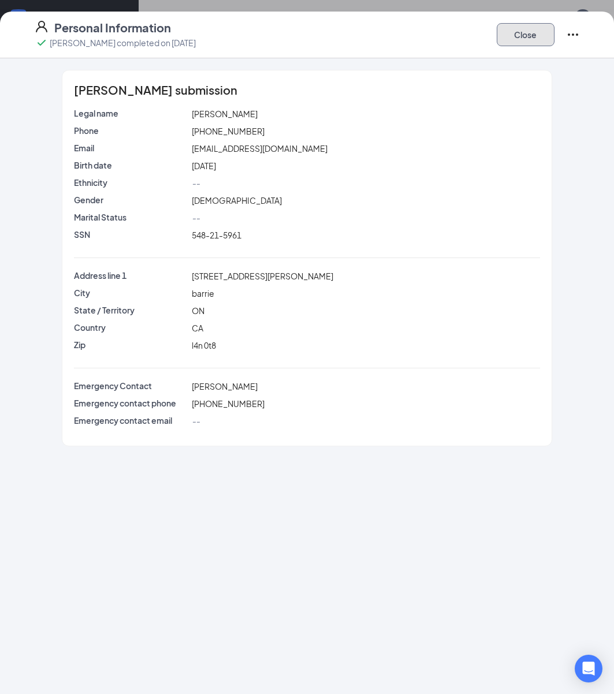
click at [508, 39] on button "Close" at bounding box center [526, 34] width 58 height 23
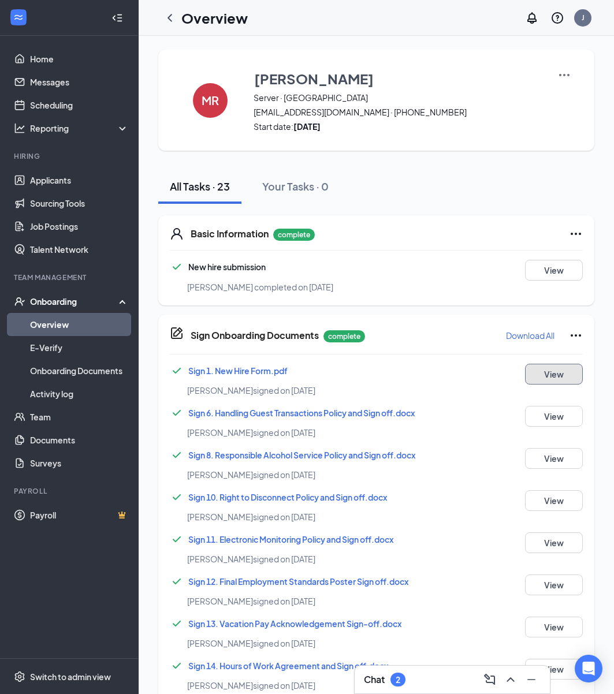
click at [563, 371] on button "View" at bounding box center [554, 374] width 58 height 21
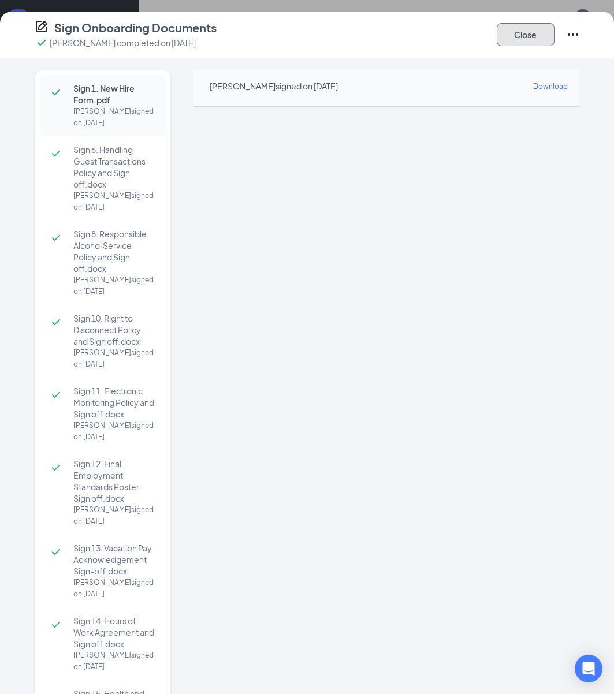
click at [519, 42] on button "Close" at bounding box center [526, 34] width 58 height 23
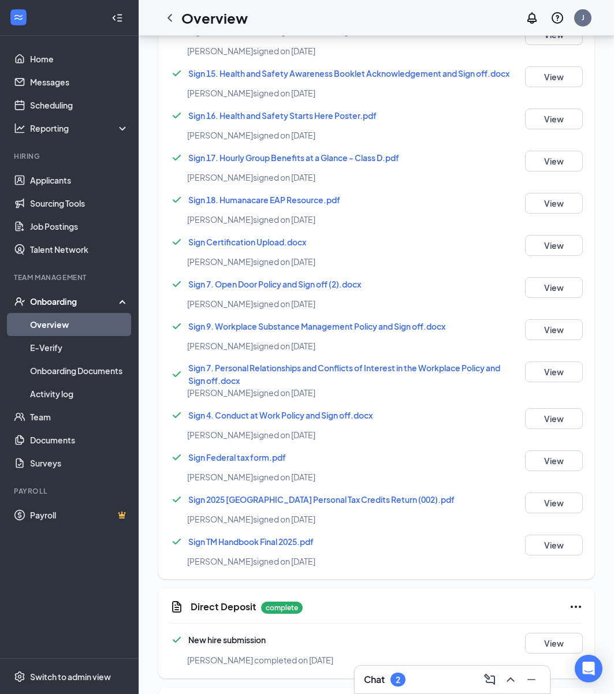
scroll to position [732, 0]
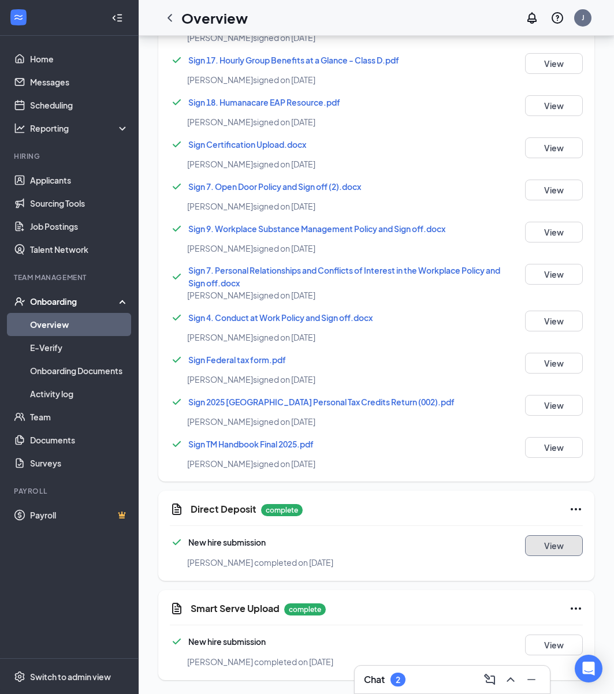
click at [559, 546] on button "View" at bounding box center [554, 545] width 58 height 21
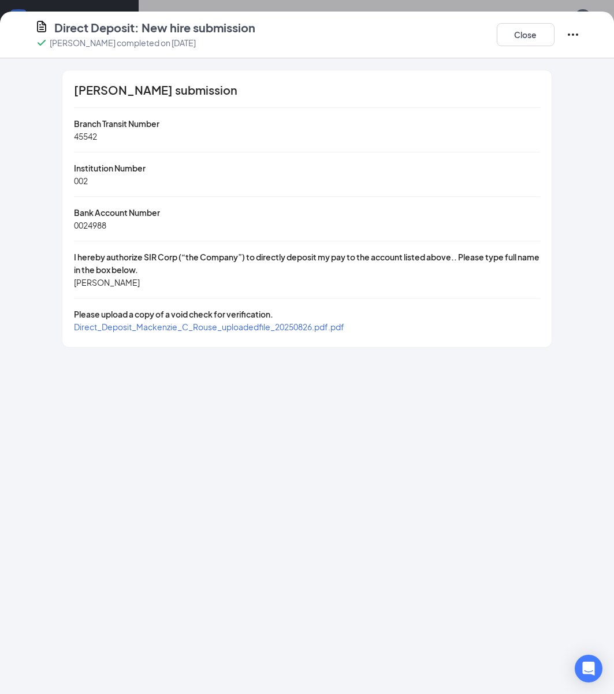
click at [243, 335] on div "[PERSON_NAME] submission Branch Transit Number 45542 Institution Number 002 Ban…" at bounding box center [307, 208] width 490 height 277
click at [248, 323] on span "Direct_Deposit_Mackenzie_C_Rouse_uploadedfile_20250826.pdf.pdf" at bounding box center [209, 327] width 270 height 10
click at [544, 31] on button "Close" at bounding box center [526, 34] width 58 height 23
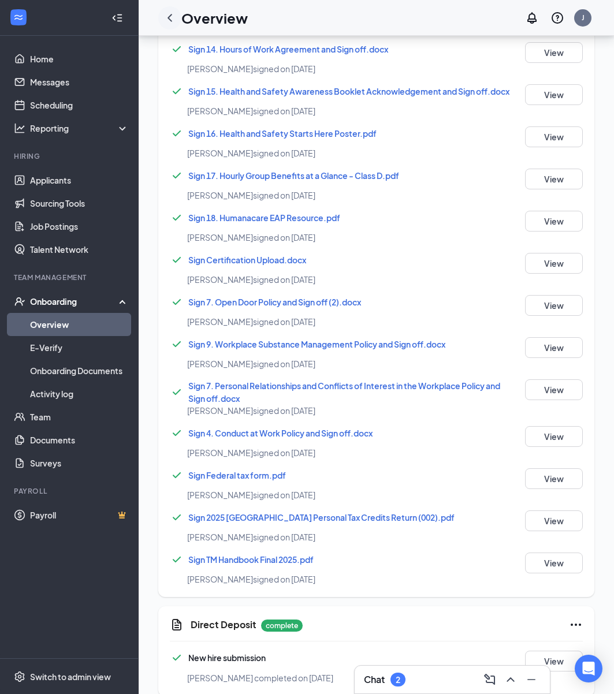
click at [175, 18] on icon "ChevronLeft" at bounding box center [170, 18] width 14 height 14
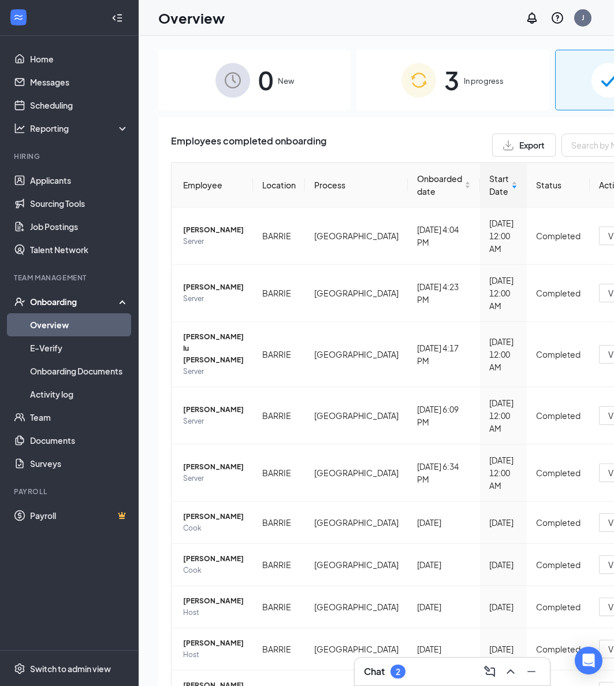
click at [274, 90] on div "0 New" at bounding box center [254, 80] width 192 height 61
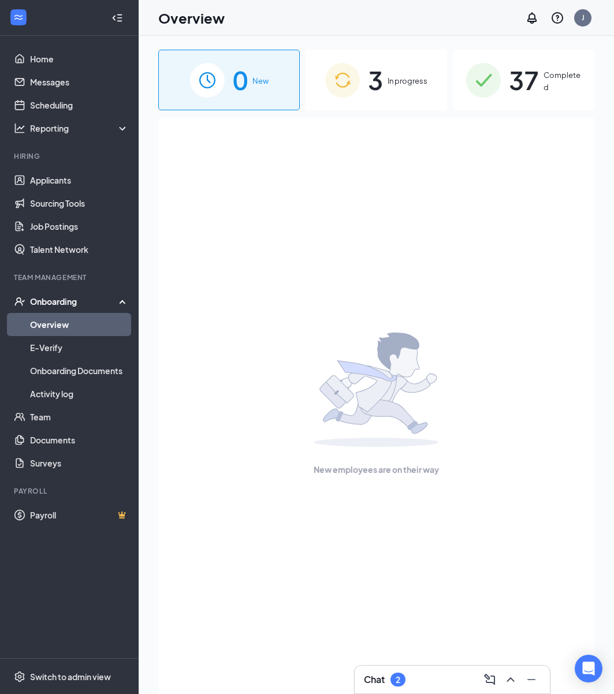
click at [377, 101] on div "3 In progress" at bounding box center [377, 80] width 142 height 61
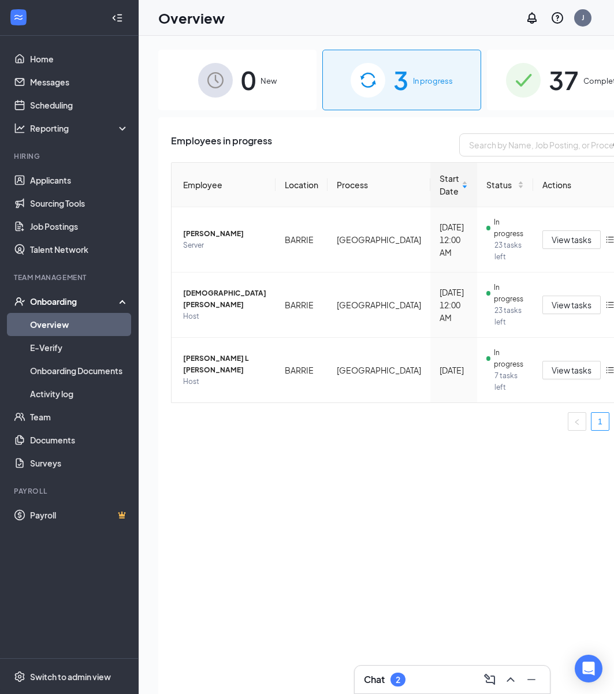
click at [440, 675] on div "Chat 2" at bounding box center [452, 680] width 177 height 18
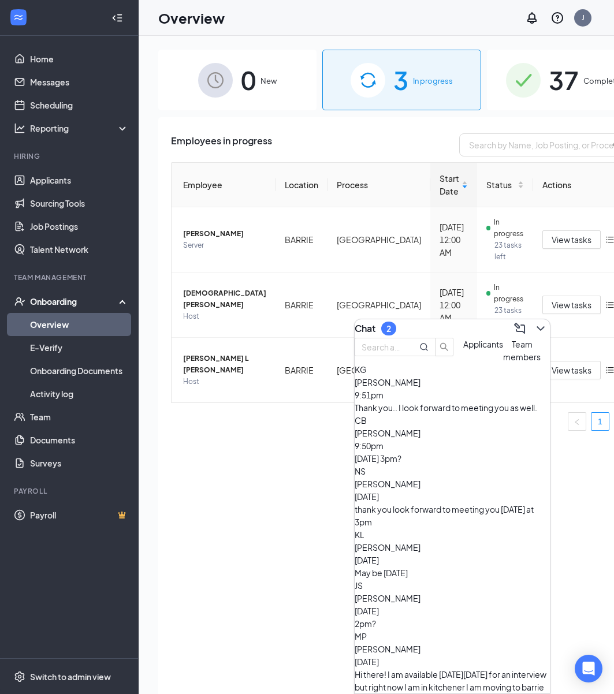
click at [444, 414] on div "Thank you.. I look forward to meeting you as well." at bounding box center [452, 407] width 195 height 13
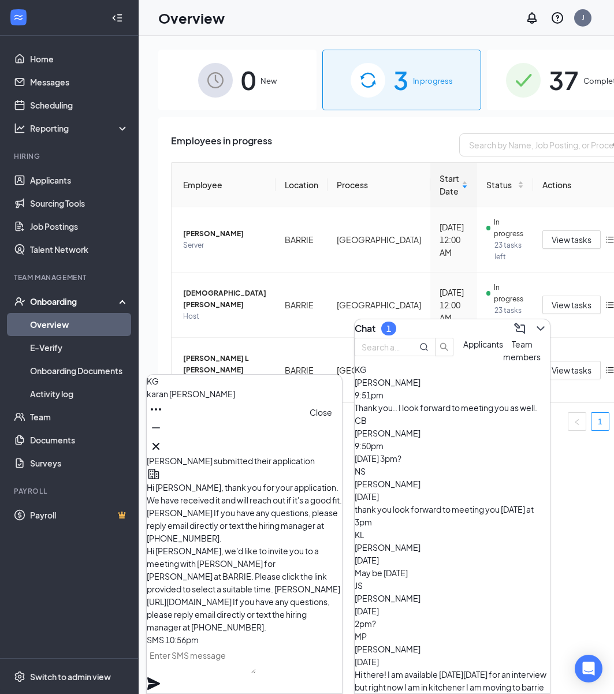
click at [163, 441] on icon "Cross" at bounding box center [156, 447] width 14 height 14
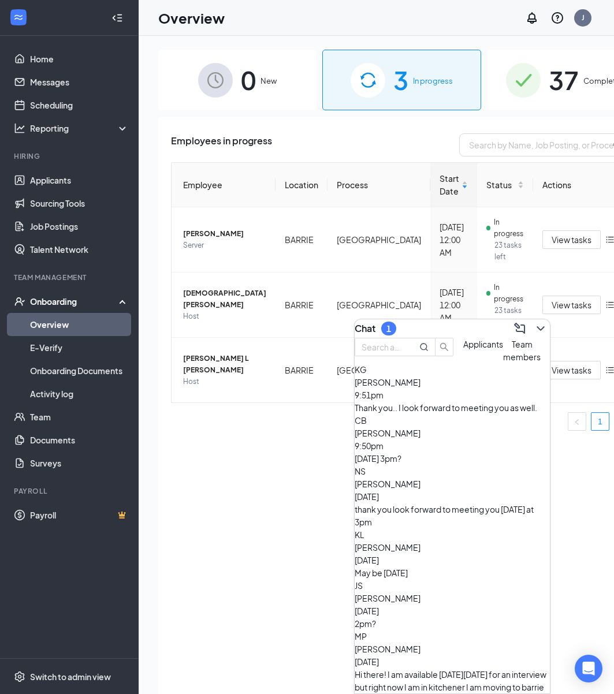
click at [468, 465] on div "[DATE] 3pm?" at bounding box center [452, 458] width 195 height 13
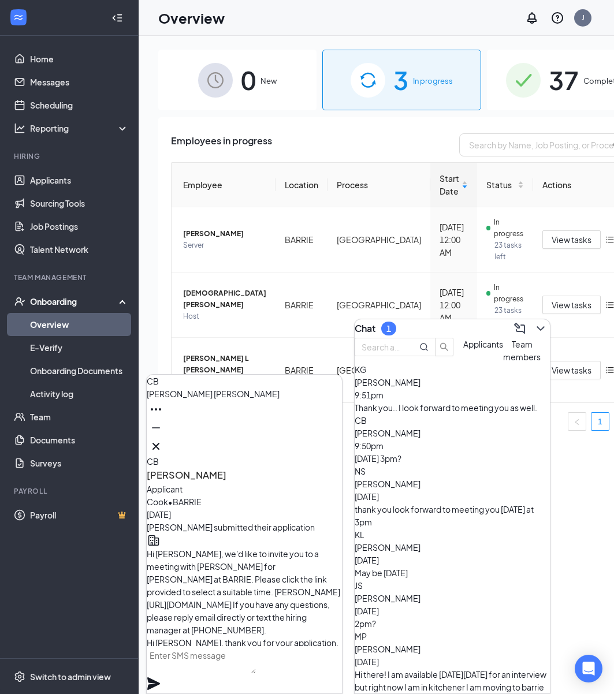
scroll to position [-231, 0]
click at [163, 442] on icon "Cross" at bounding box center [156, 447] width 14 height 14
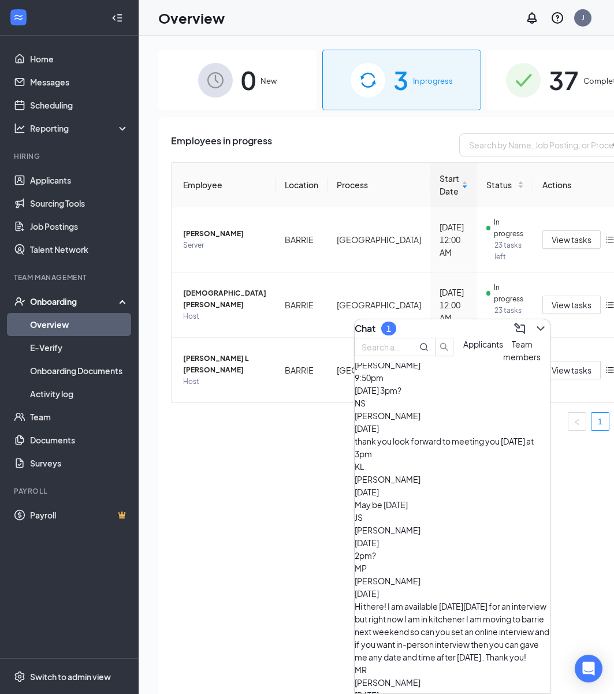
scroll to position [73, 0]
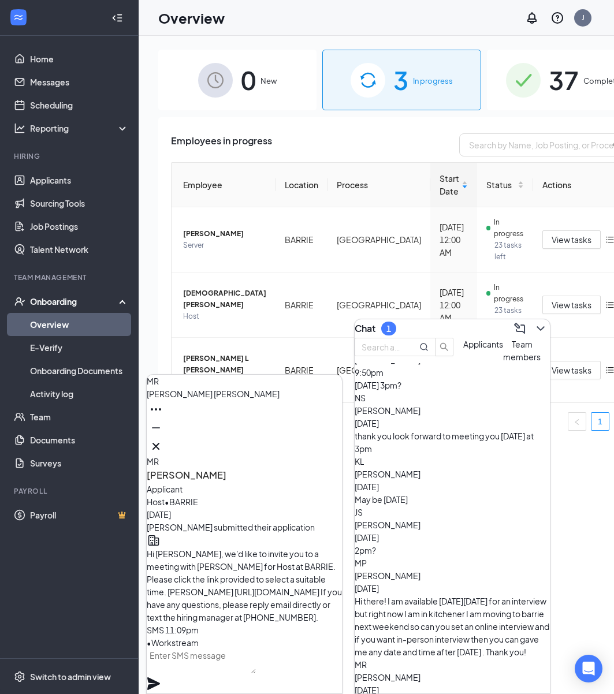
scroll to position [-262, 0]
click at [159, 443] on icon "Cross" at bounding box center [155, 446] width 7 height 7
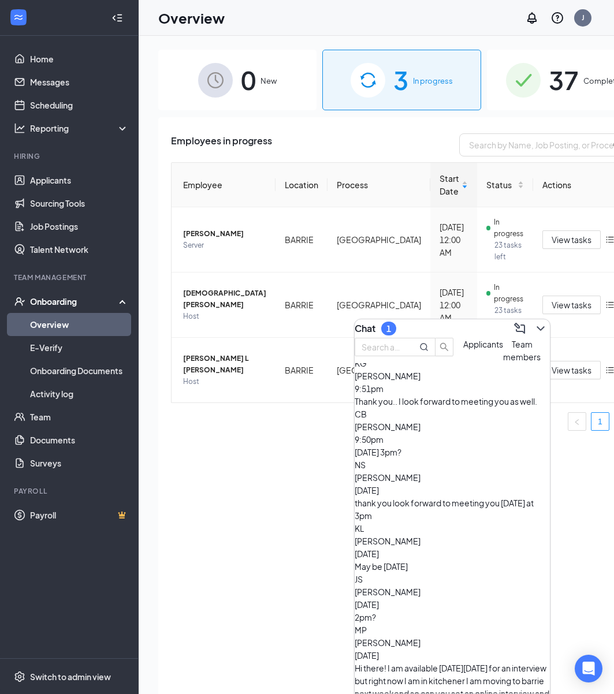
scroll to position [0, 0]
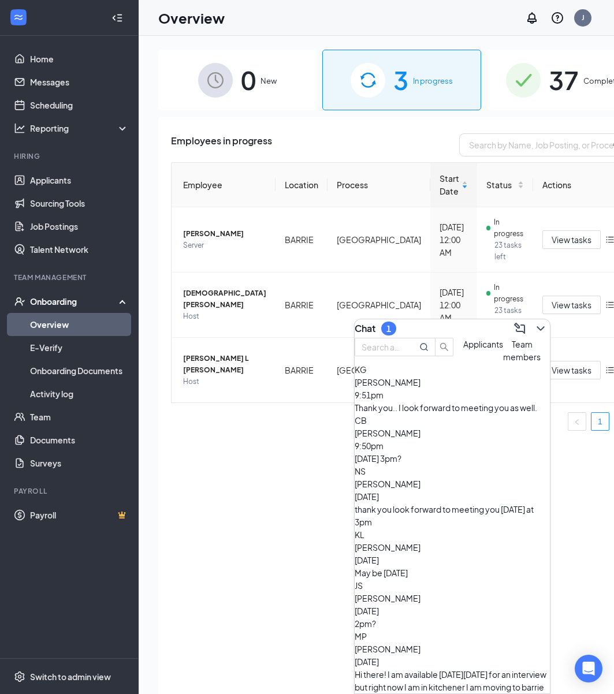
click at [503, 362] on span "Team members" at bounding box center [522, 350] width 38 height 23
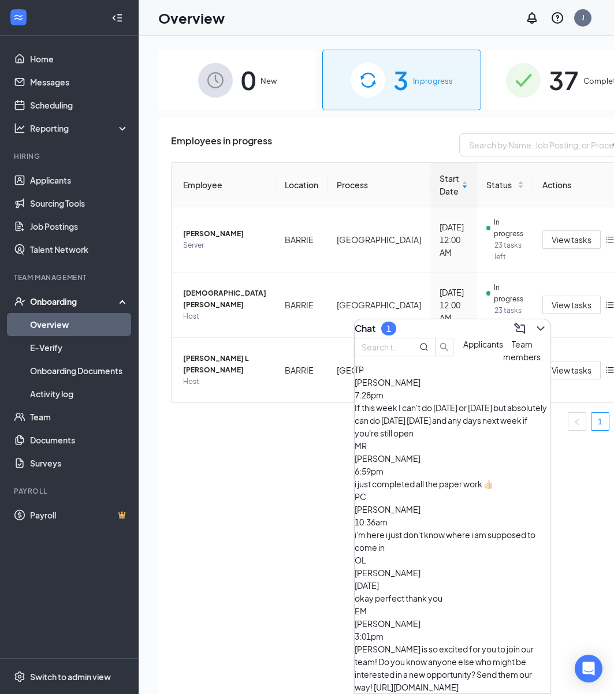
click at [425, 431] on div "If this week I can't do [DATE] or [DATE] but absolutely can do [DATE] [DATE] an…" at bounding box center [452, 420] width 195 height 38
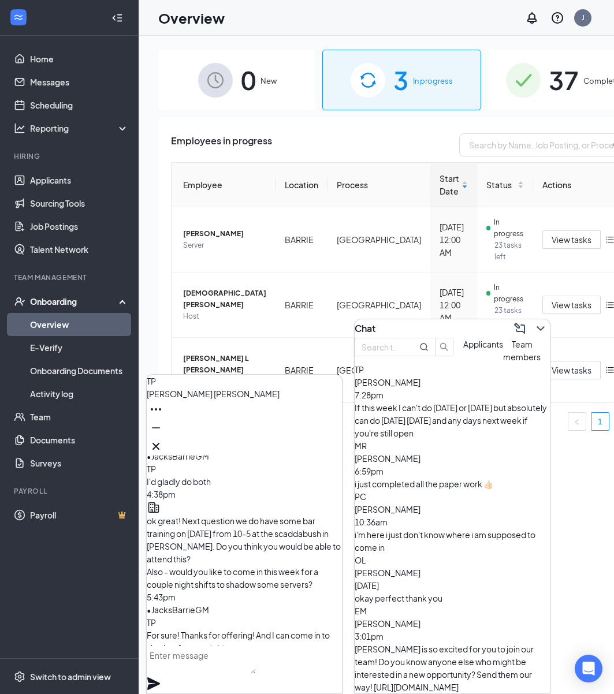
scroll to position [-231, 0]
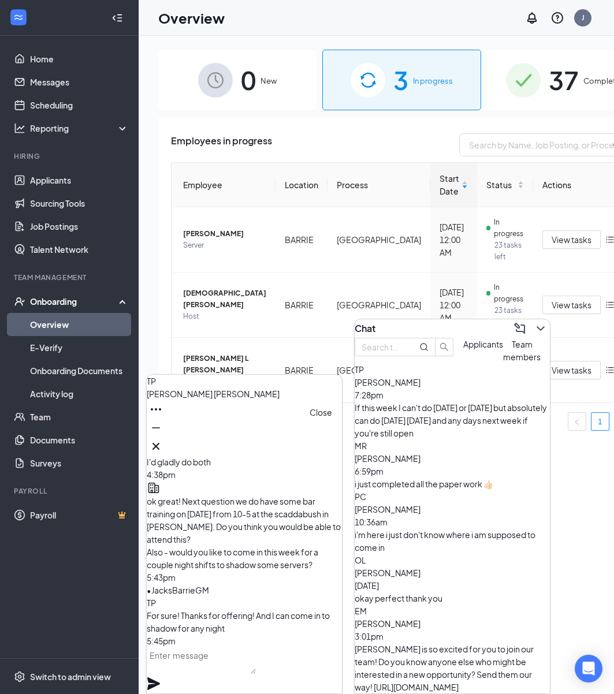
click at [163, 445] on icon "Cross" at bounding box center [156, 447] width 14 height 14
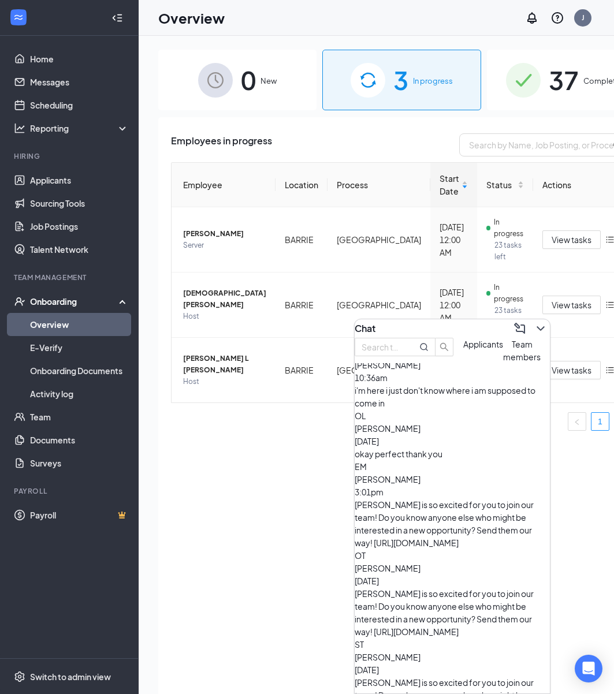
scroll to position [173, 0]
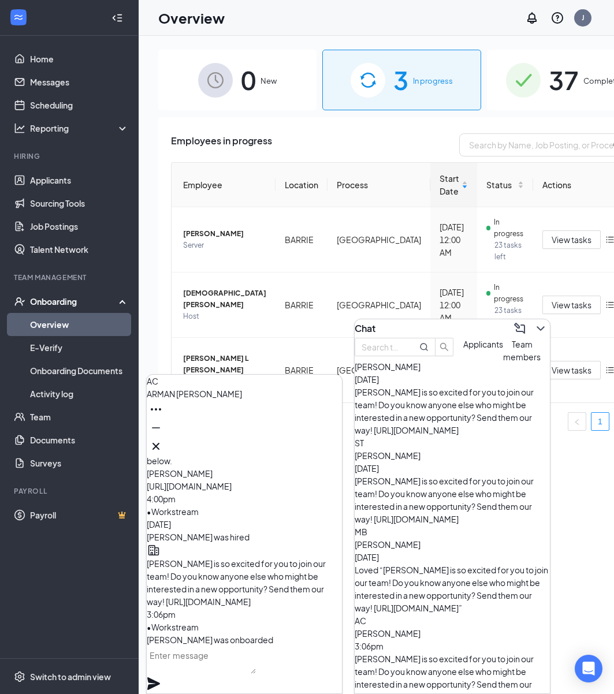
scroll to position [347, 0]
click at [163, 445] on icon "Cross" at bounding box center [156, 447] width 14 height 14
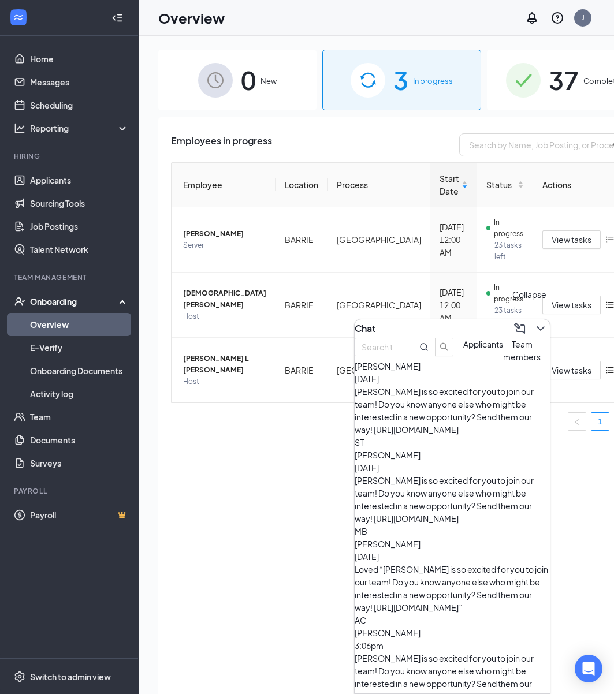
click at [534, 330] on icon "ChevronDown" at bounding box center [541, 329] width 14 height 14
